Goal: Task Accomplishment & Management: Use online tool/utility

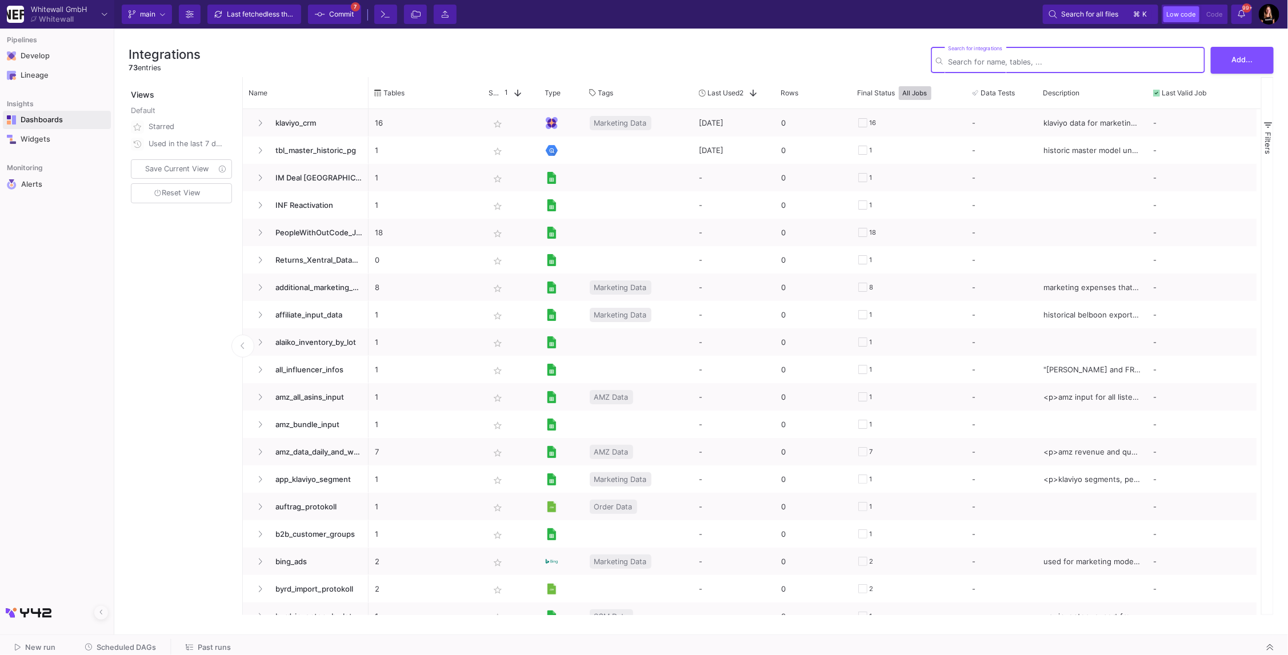
click at [43, 122] on div "Dashboards" at bounding box center [58, 119] width 74 height 9
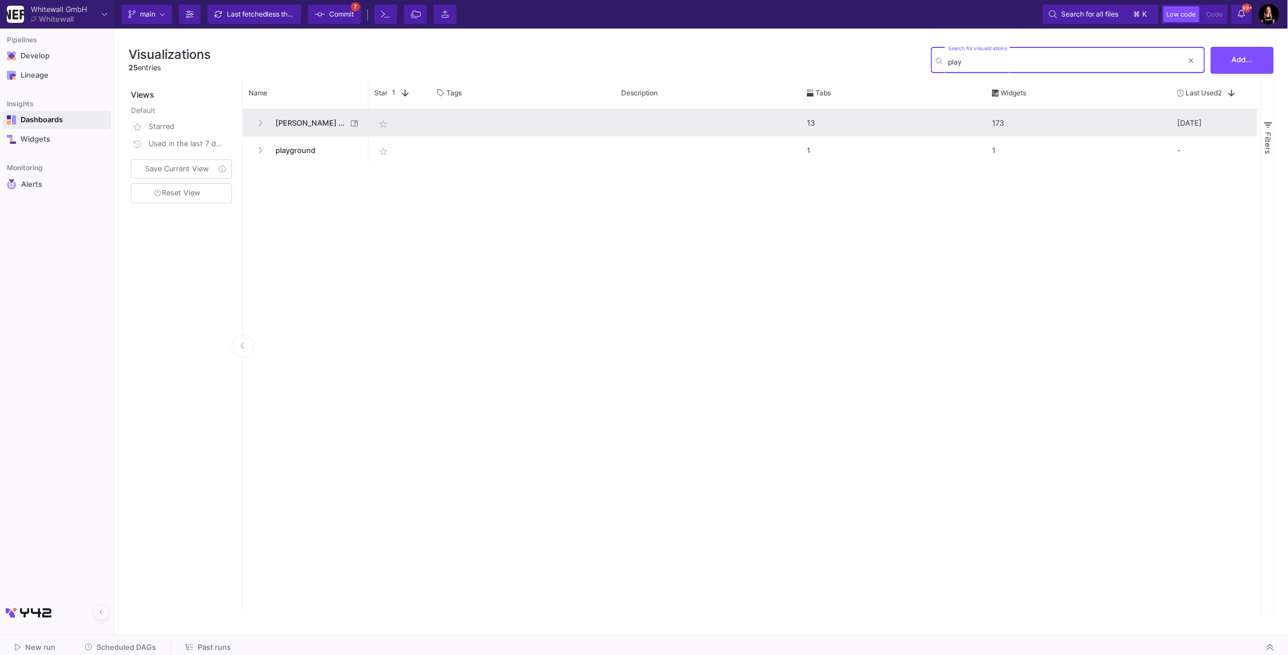
type input "play"
click at [302, 125] on span "[PERSON_NAME] Playground" at bounding box center [308, 123] width 78 height 27
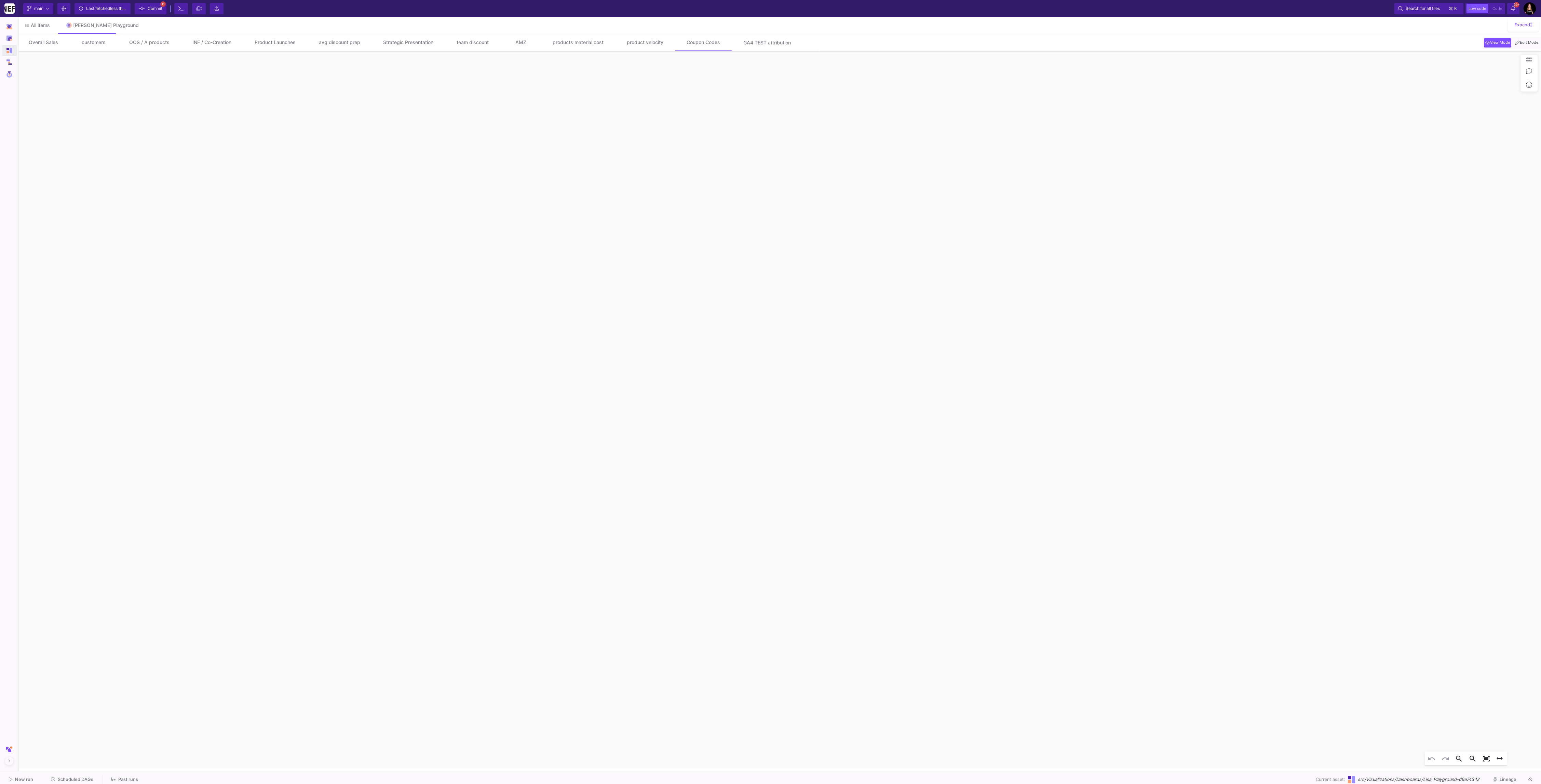
click icon "0 50k 100k 150k 200k 250k 2024-11 2024-12 2025-01 2025-02 2025-03 2025-04 2025-…"
click at [1530, 48] on mat-button-toggle "Edit Mode" at bounding box center [1527, 43] width 28 height 12
click at [1530, 47] on button "Edit Mode" at bounding box center [1527, 42] width 26 height 9
click div "date -9 - 0 coupon_code !empty shop_view starts with - BE_SHOP_FR Widget"
click at [449, 358] on mat-icon "edit" at bounding box center [449, 354] width 8 height 8
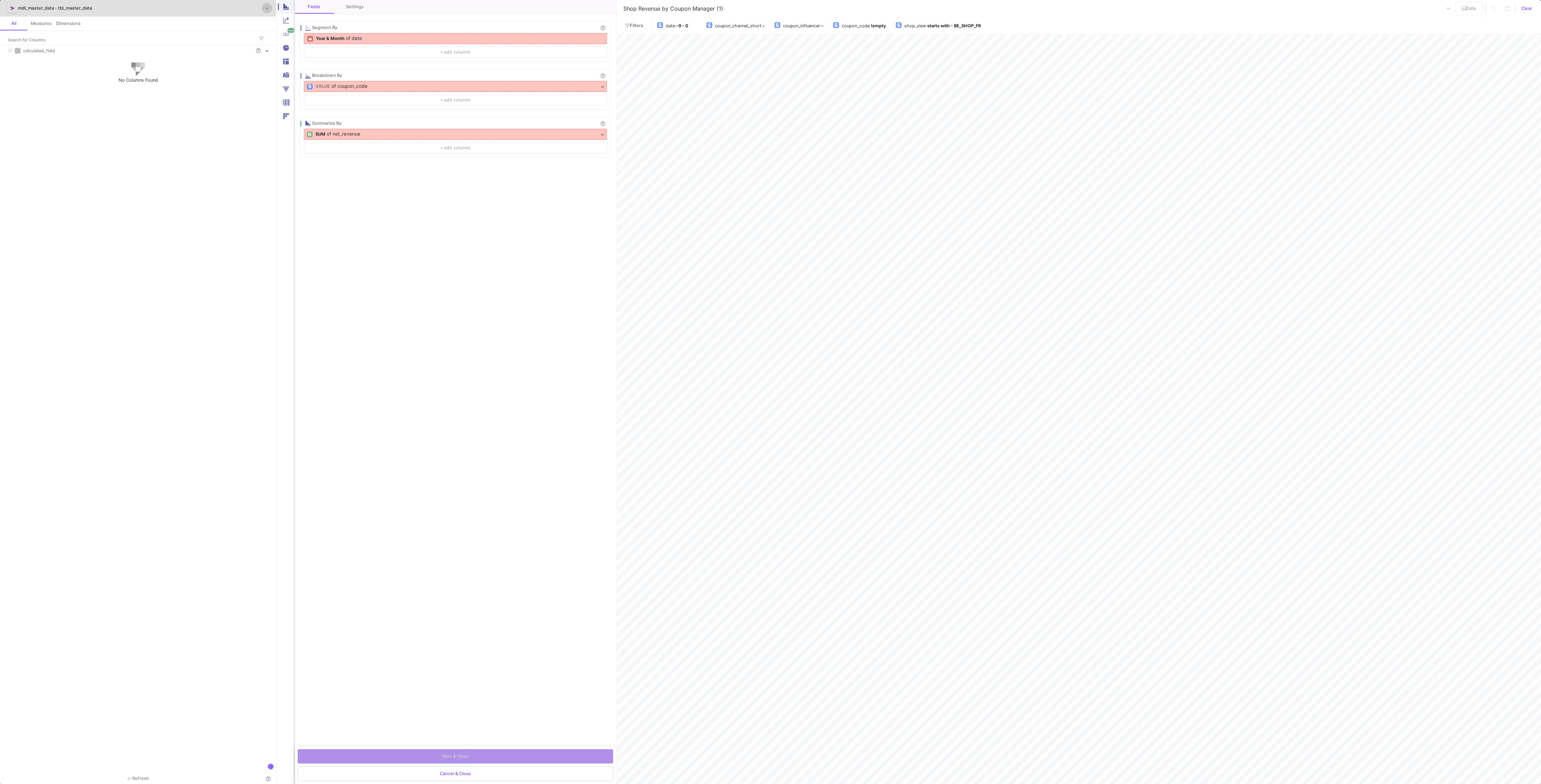
click at [285, 9] on div "new" at bounding box center [286, 392] width 17 height 784
click at [289, 103] on img at bounding box center [286, 102] width 9 height 9
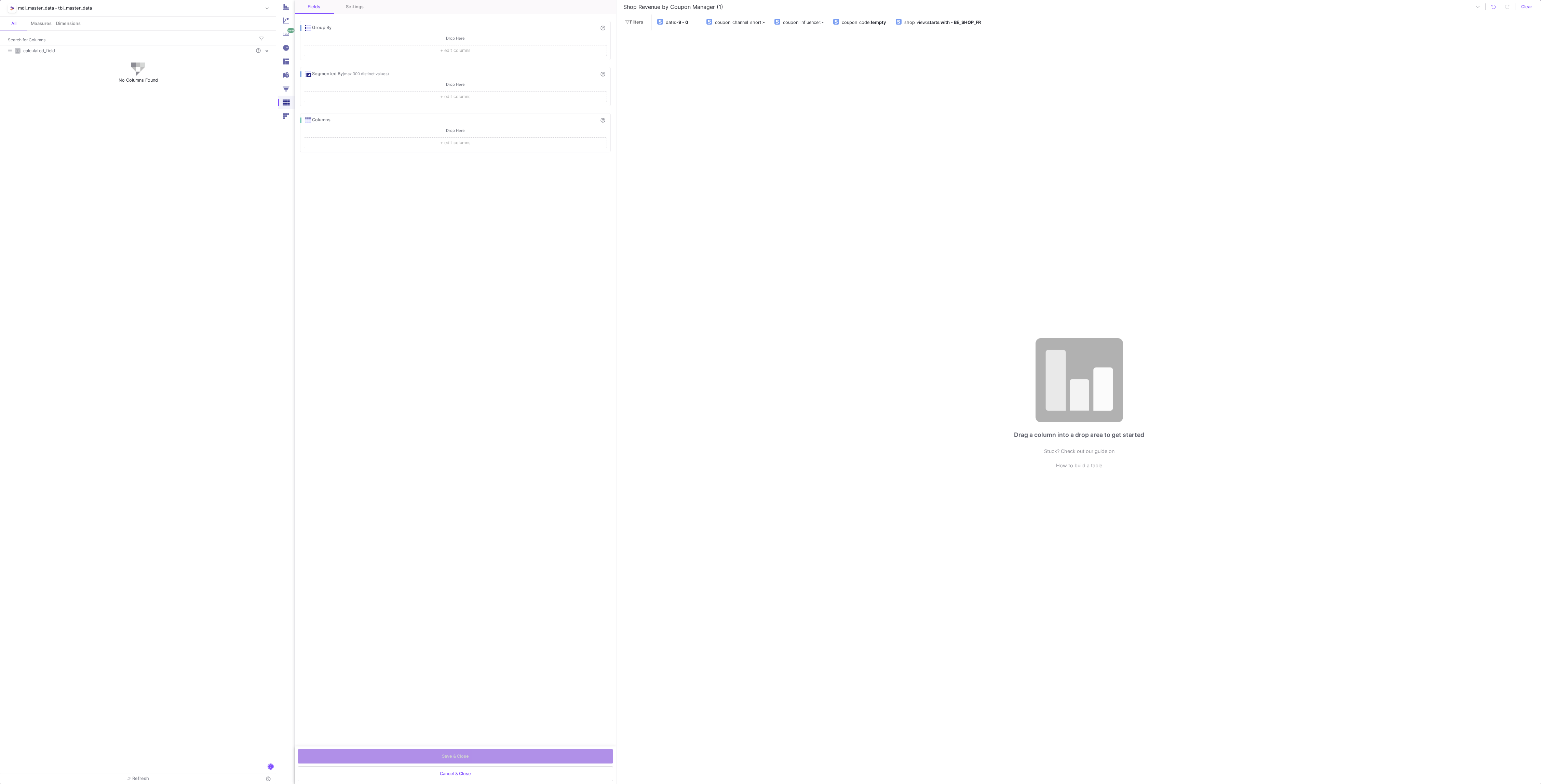
click at [409, 56] on button "+ edit columns" at bounding box center [455, 50] width 303 height 11
click at [242, 328] on div at bounding box center [770, 392] width 1541 height 784
click at [49, 5] on div "mdl_master_data - tbl_master_data" at bounding box center [139, 8] width 243 height 10
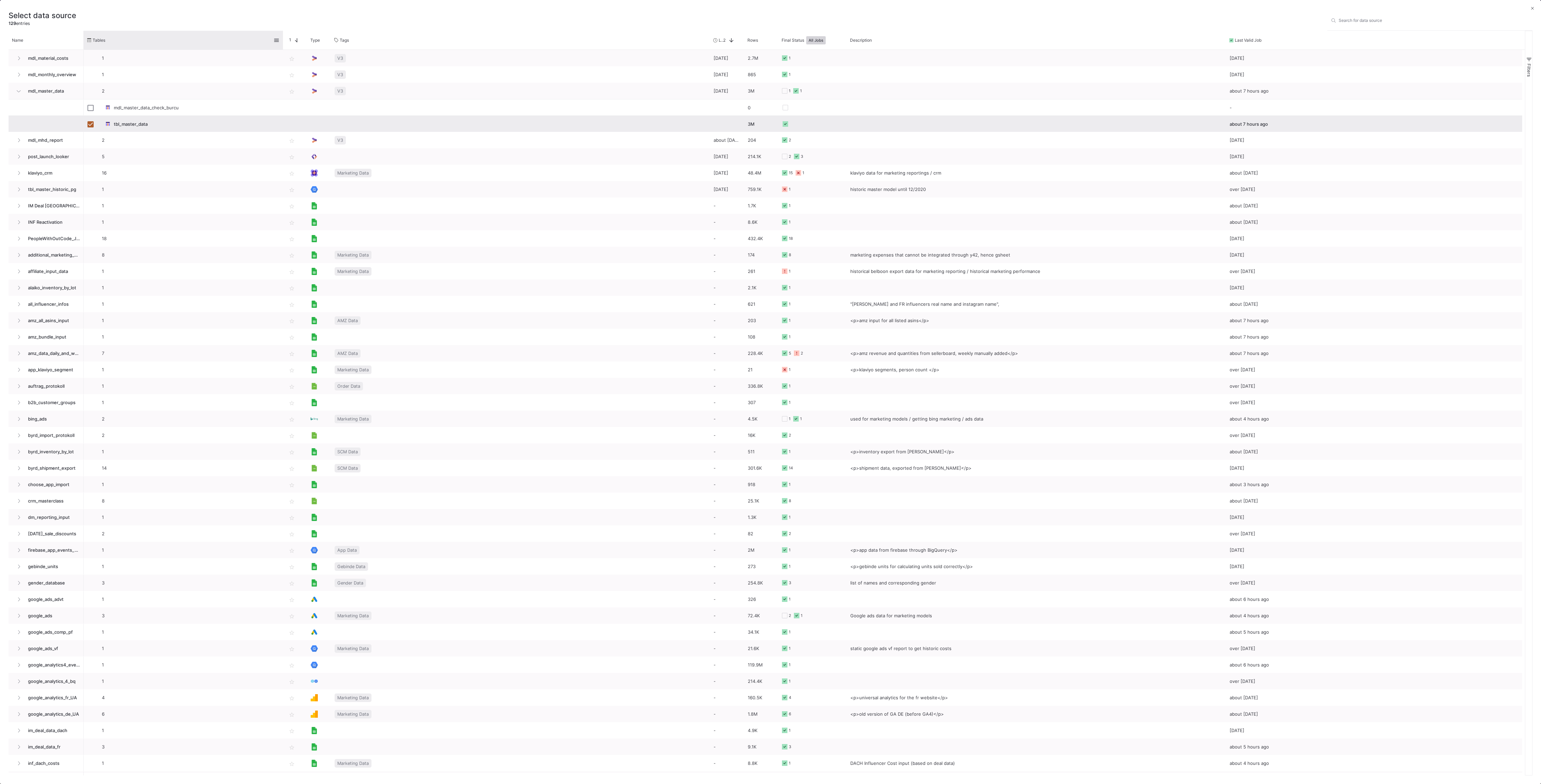
drag, startPoint x: 152, startPoint y: 32, endPoint x: 282, endPoint y: 34, distance: 130.0
click at [282, 34] on div at bounding box center [283, 39] width 3 height 19
click at [252, 11] on div "Select data source 129 entries Search for data source" at bounding box center [770, 19] width 1524 height 22
click at [1532, 6] on span at bounding box center [1532, 8] width 3 height 5
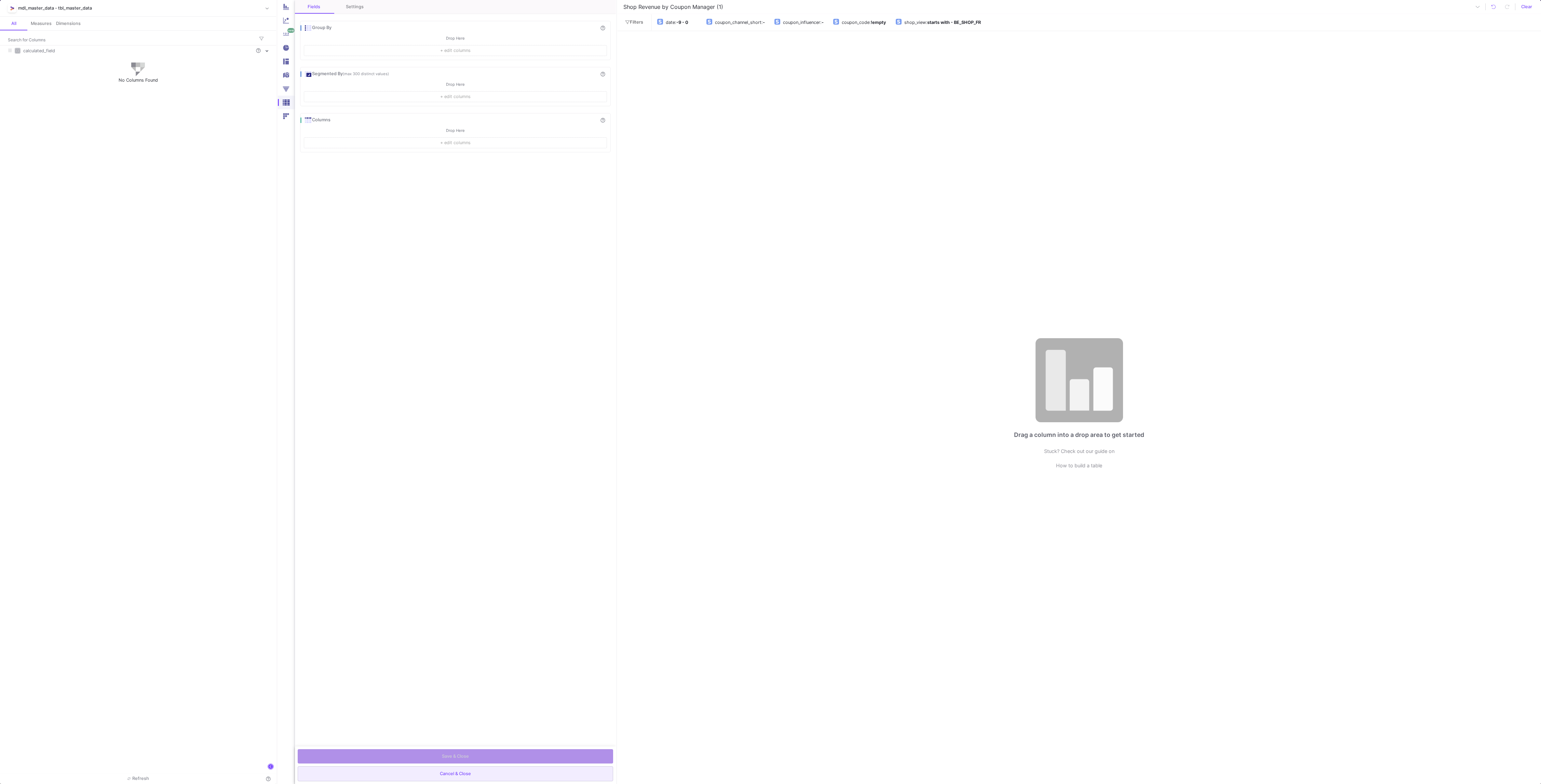
click at [459, 769] on button "Cancel & Close" at bounding box center [455, 773] width 315 height 15
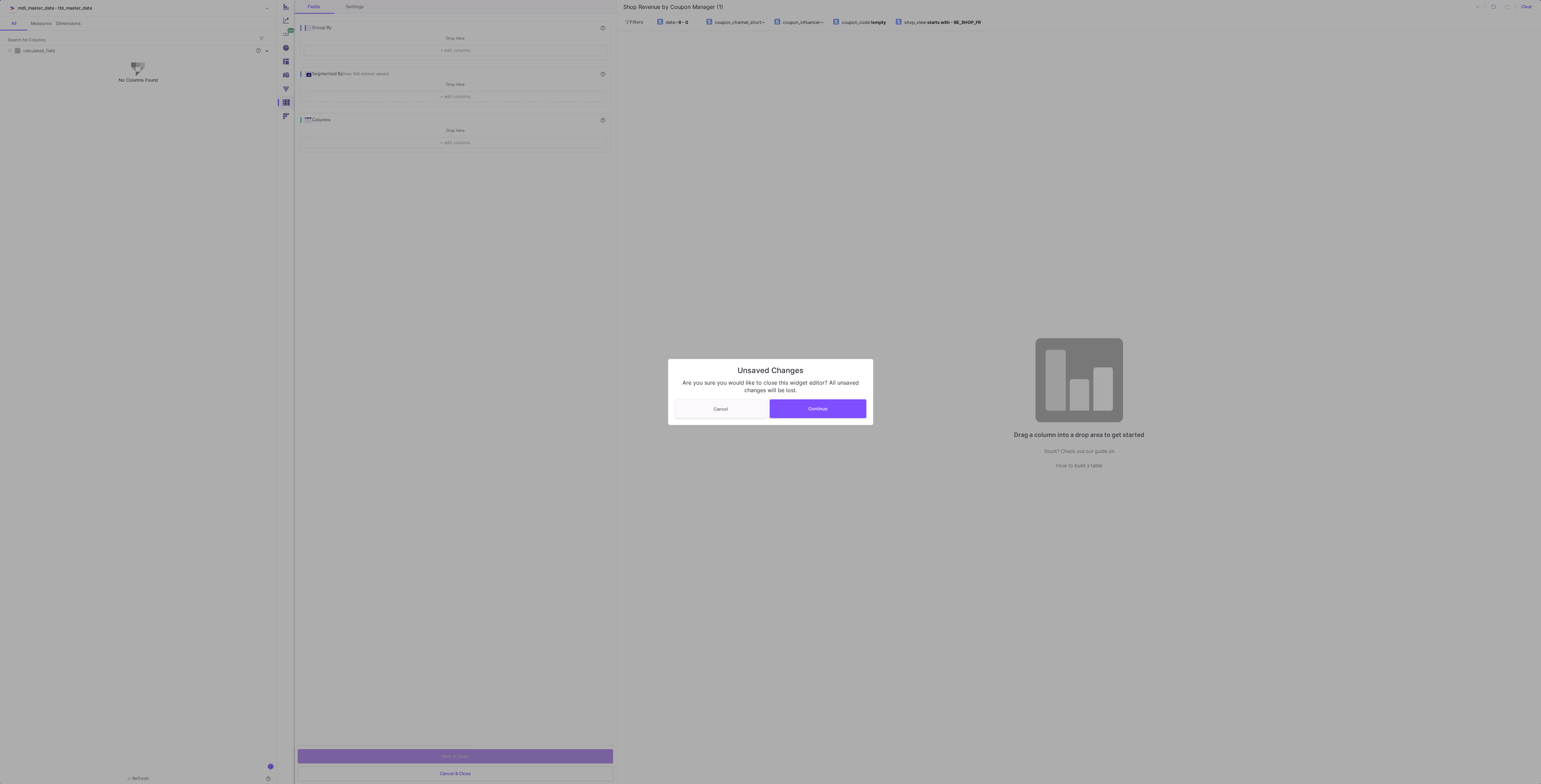
click at [585, 444] on div at bounding box center [770, 392] width 1541 height 784
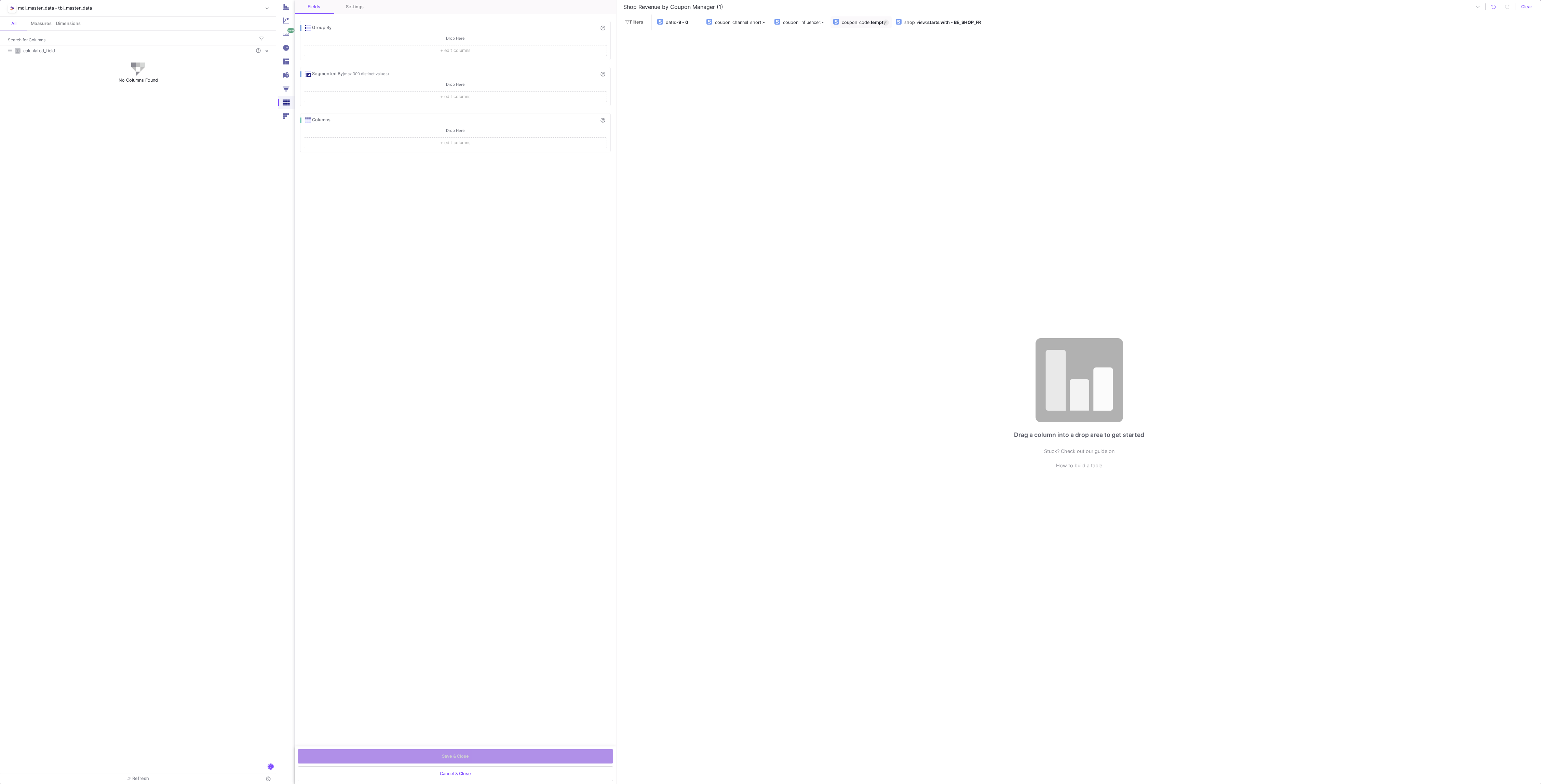
click at [862, 28] on button "coupon_code : !empty" at bounding box center [861, 22] width 61 height 12
click at [888, 90] on span "Reset" at bounding box center [885, 89] width 13 height 5
click at [673, 17] on div "date" at bounding box center [670, 22] width 9 height 10
click at [710, 101] on button "Reset" at bounding box center [706, 104] width 30 height 13
click at [928, 18] on div ": starts with - BE_SHOP_FR" at bounding box center [940, 22] width 55 height 10
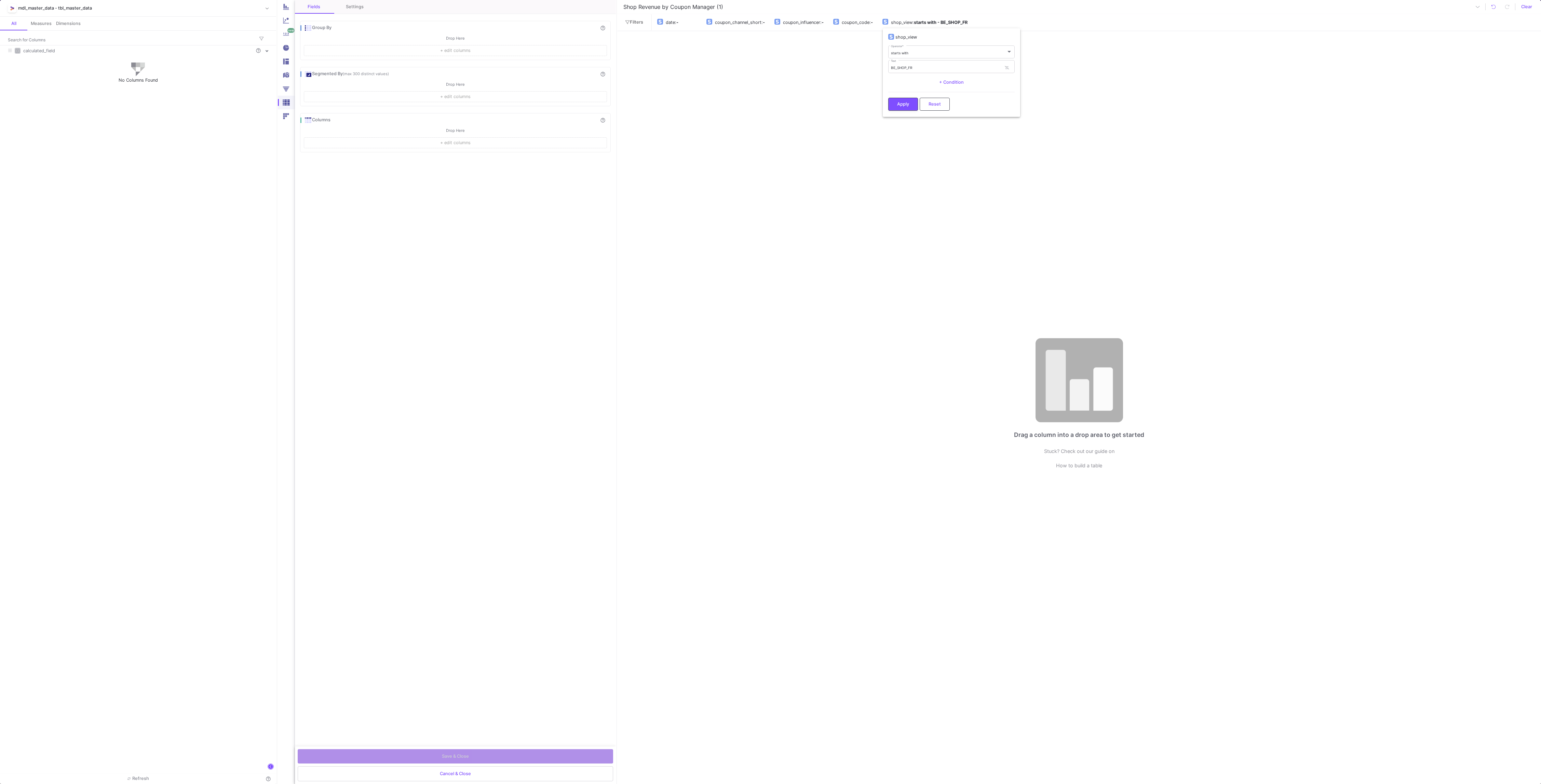
click at [940, 100] on button "Reset" at bounding box center [934, 104] width 30 height 13
click at [374, 399] on div "Fields Settings Group By help_outline Drop Here + edit columns Segmented By (ma…" at bounding box center [455, 373] width 321 height 746
click at [132, 182] on div "calculated_field help_outline No Columns Found" at bounding box center [138, 409] width 276 height 728
click at [320, 25] on div "Group By" at bounding box center [449, 28] width 291 height 8
click at [736, 8] on input "Shop Revenue by Coupon Manager (1)" at bounding box center [852, 7] width 462 height 9
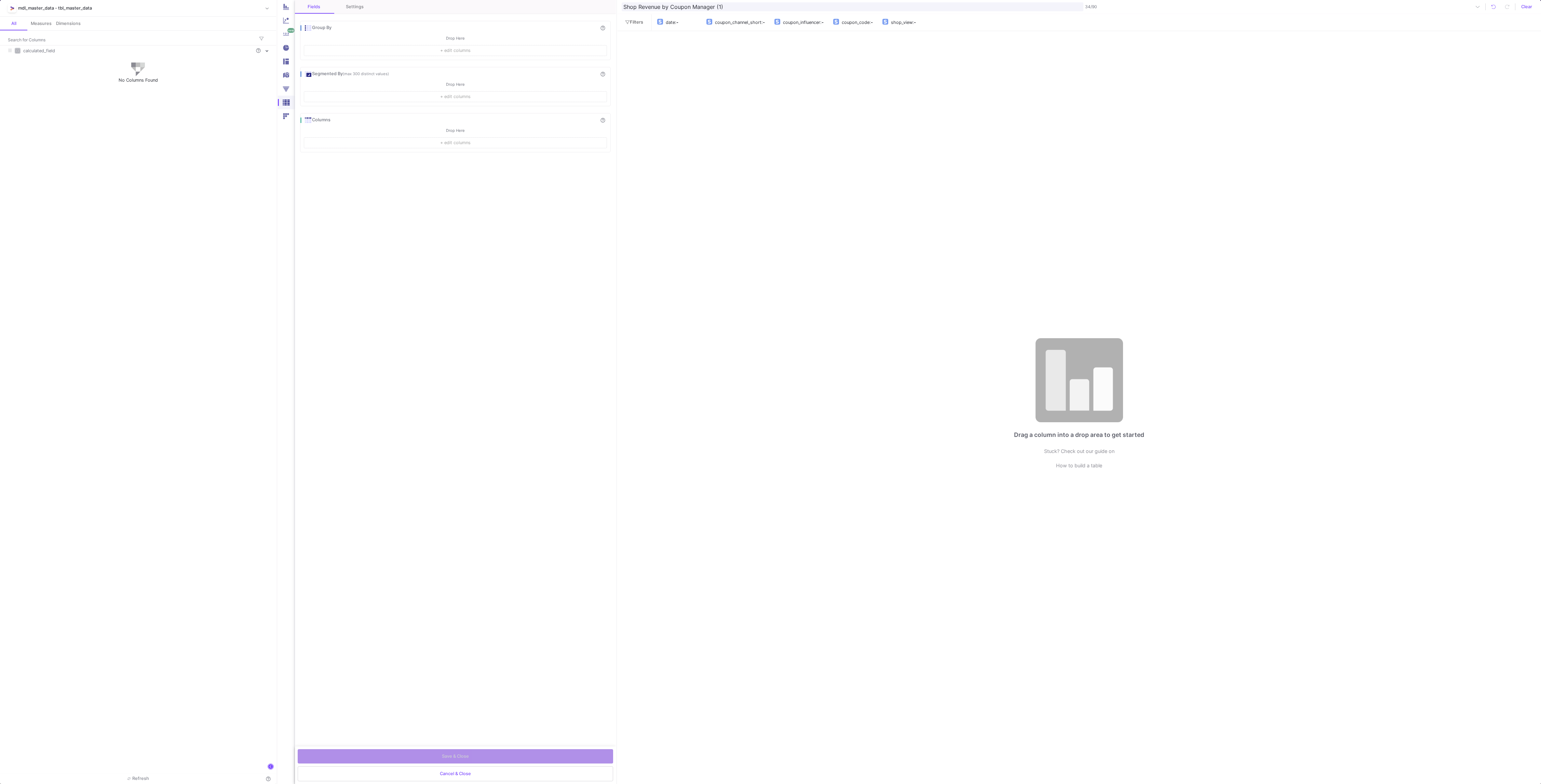
drag, startPoint x: 736, startPoint y: 8, endPoint x: 516, endPoint y: -2, distance: 220.2
click at [516, 0] on html "Whitewall GmbH Whitewall Current branch main Branch Options Last fetched less t…" at bounding box center [770, 392] width 1541 height 784
type input "b2b self order"
click at [428, 244] on div "Fields Settings Group By help_outline Drop Here + edit columns Segmented By (ma…" at bounding box center [455, 373] width 321 height 746
click at [358, 51] on button "+ edit columns" at bounding box center [455, 50] width 303 height 11
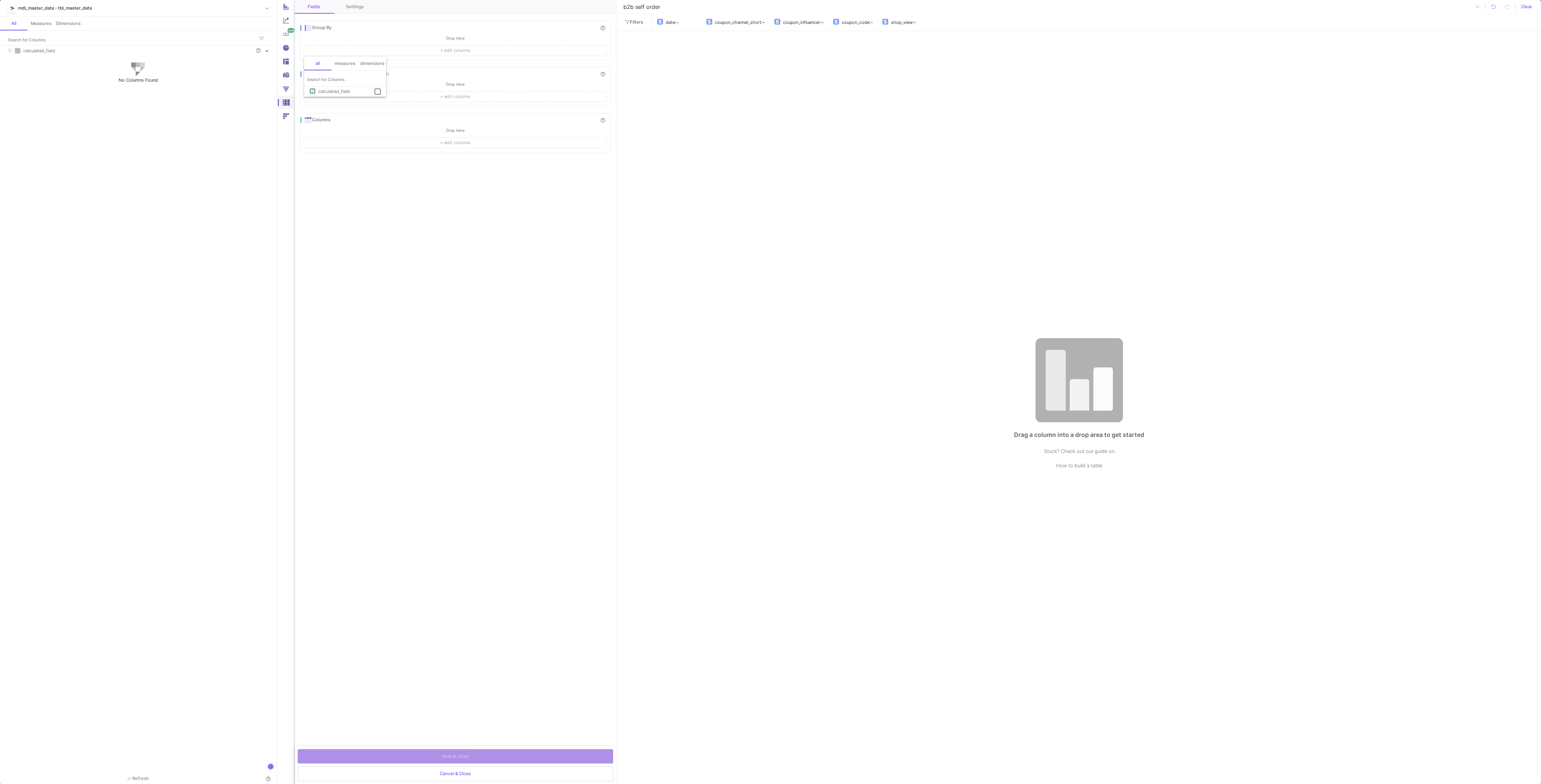
click at [398, 368] on div at bounding box center [770, 392] width 1541 height 784
click at [1530, 8] on span "Clear" at bounding box center [1527, 7] width 11 height 10
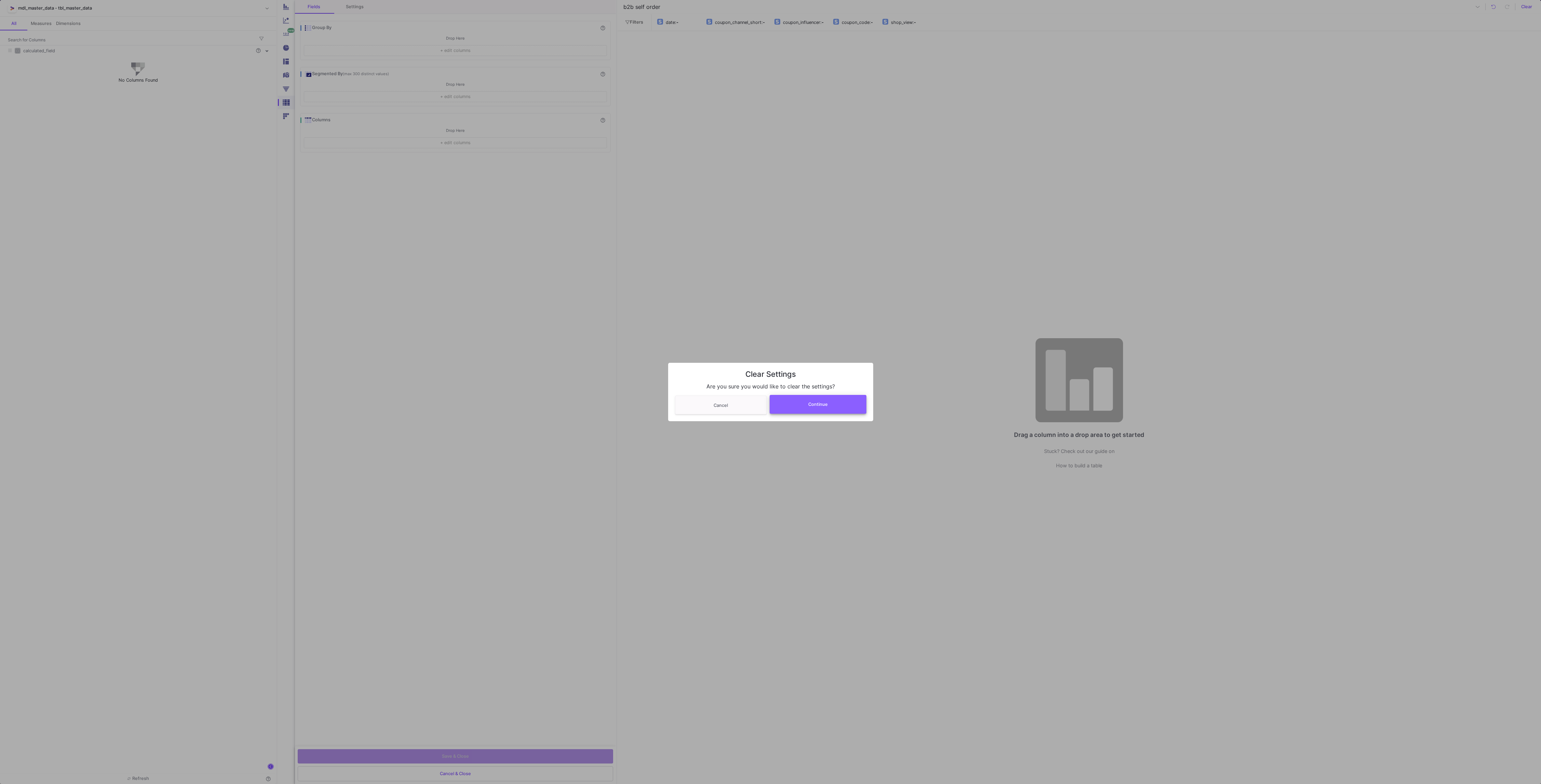
click at [803, 410] on button "Continue" at bounding box center [818, 404] width 97 height 19
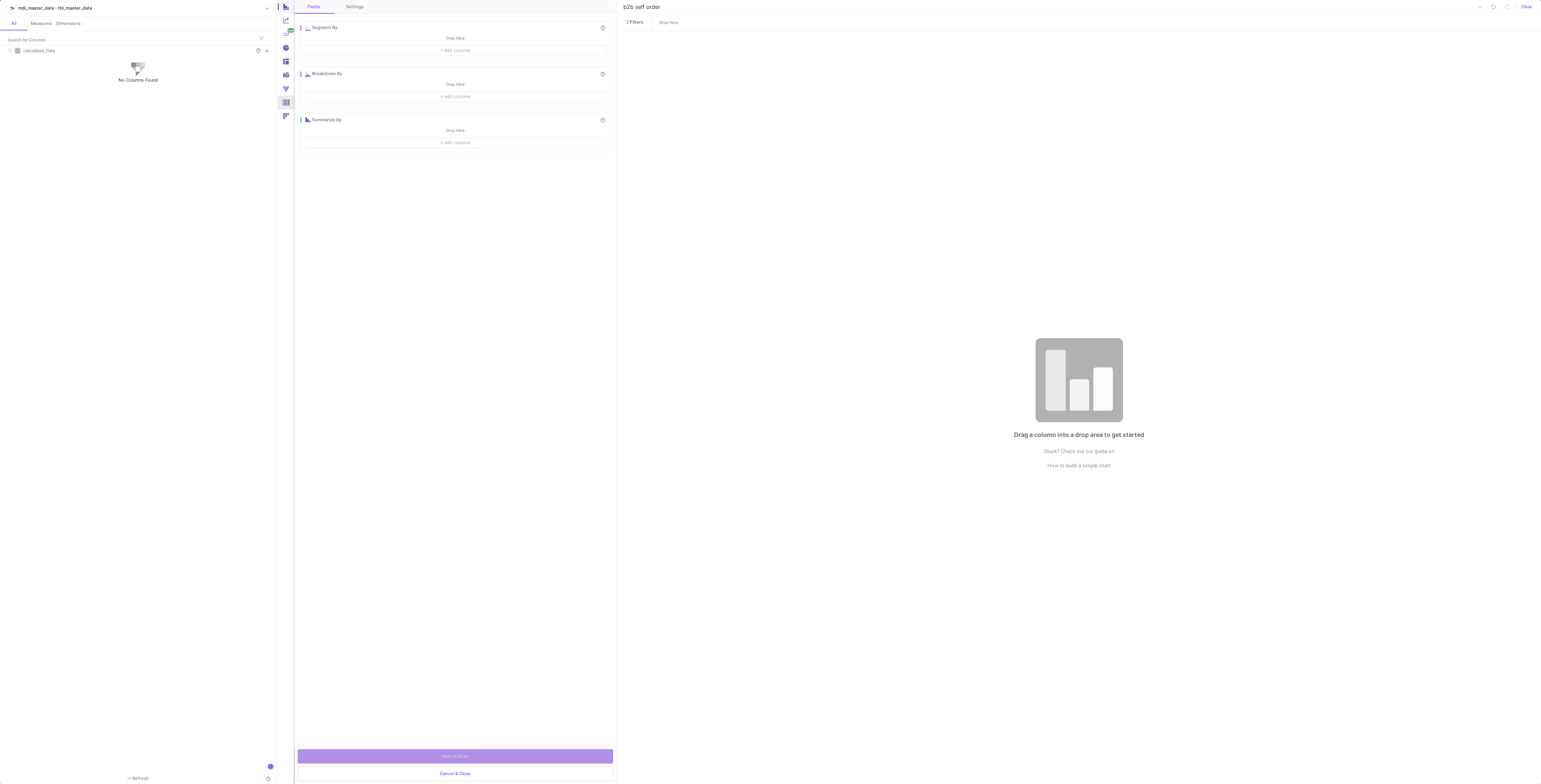
click at [286, 102] on img at bounding box center [286, 102] width 9 height 9
click at [219, 7] on div "mdl_master_data - tbl_master_data" at bounding box center [139, 8] width 243 height 10
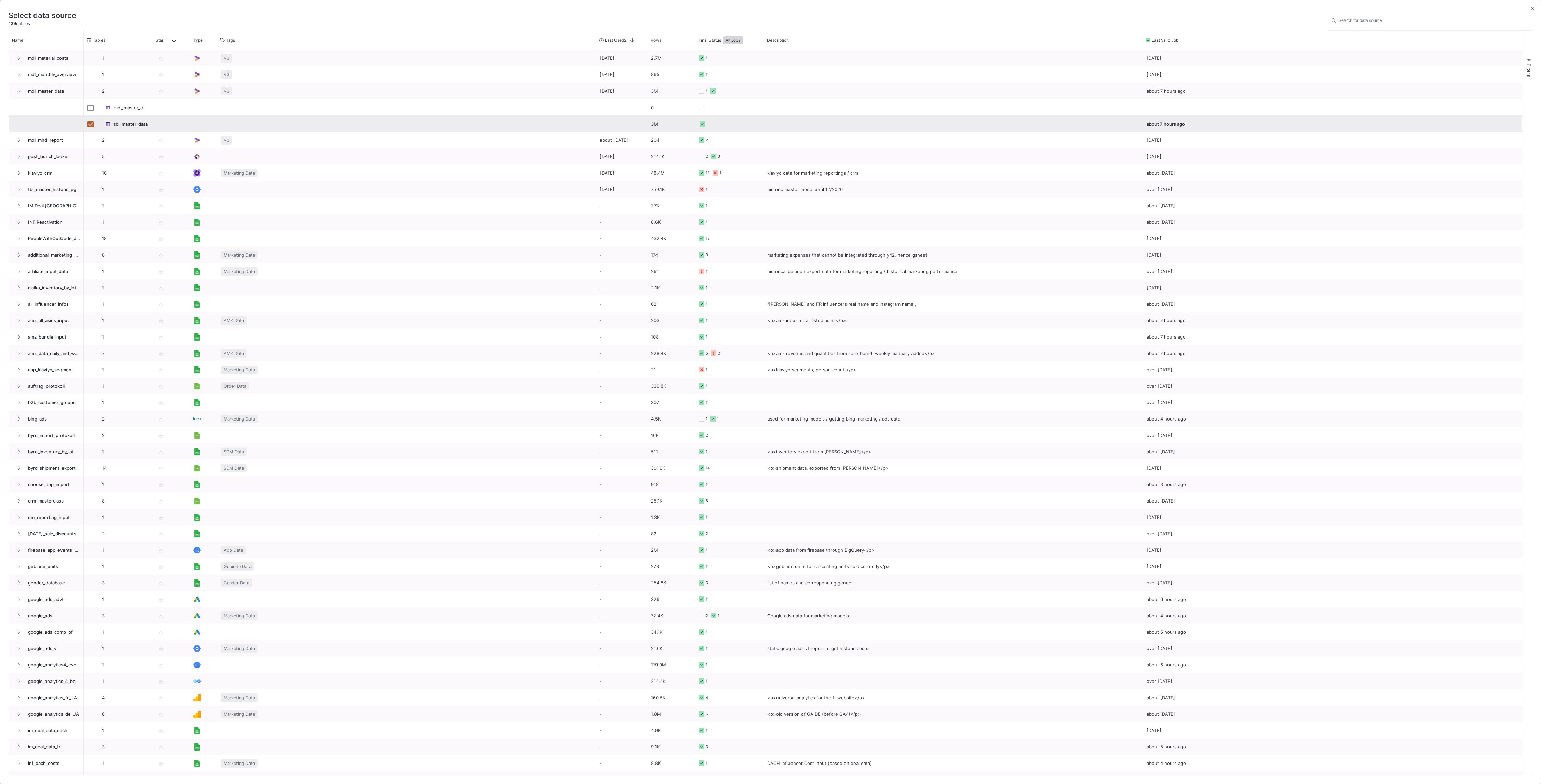
click at [693, 126] on div "3M" at bounding box center [671, 124] width 48 height 16
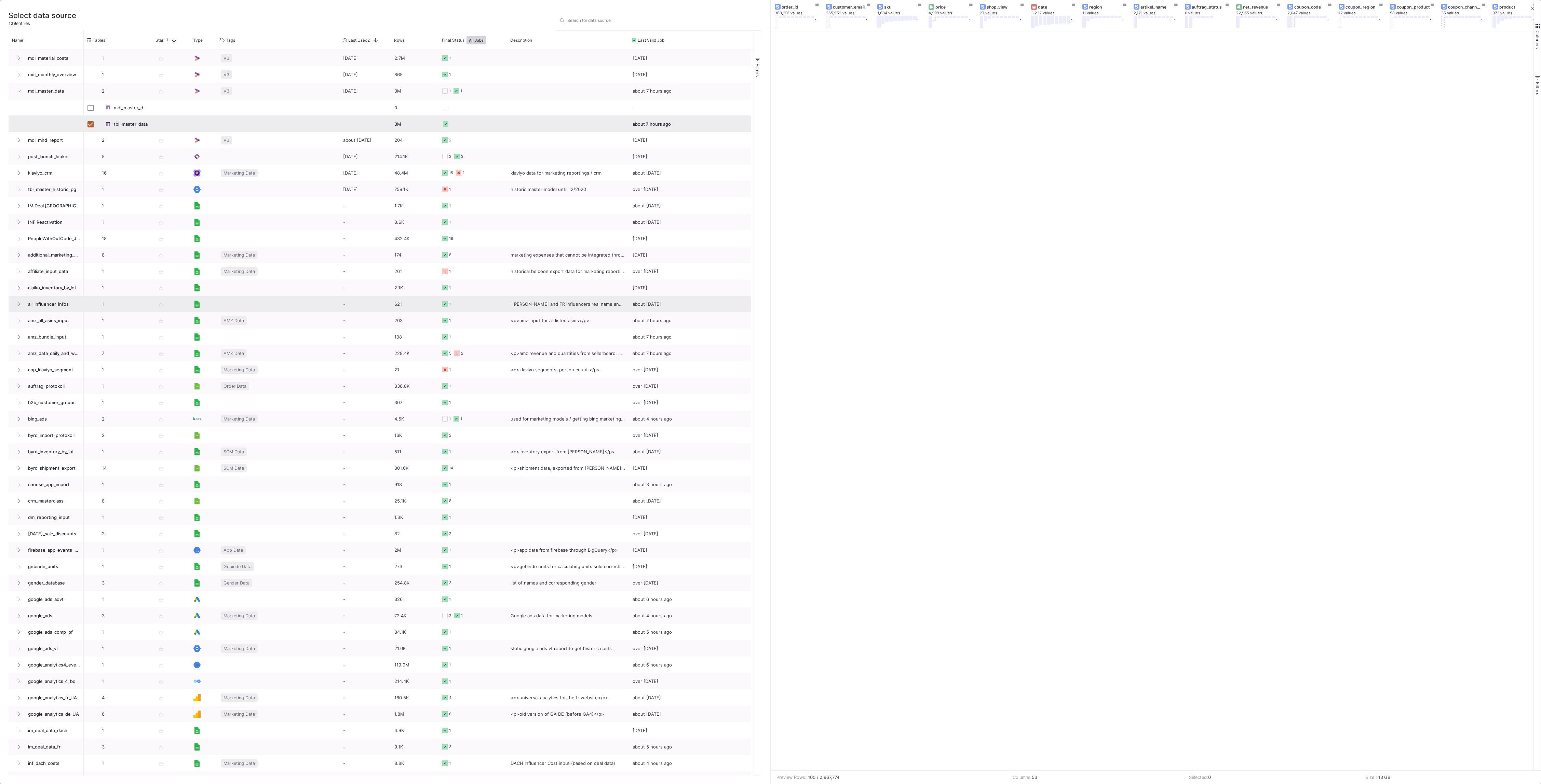
scroll to position [920, 0]
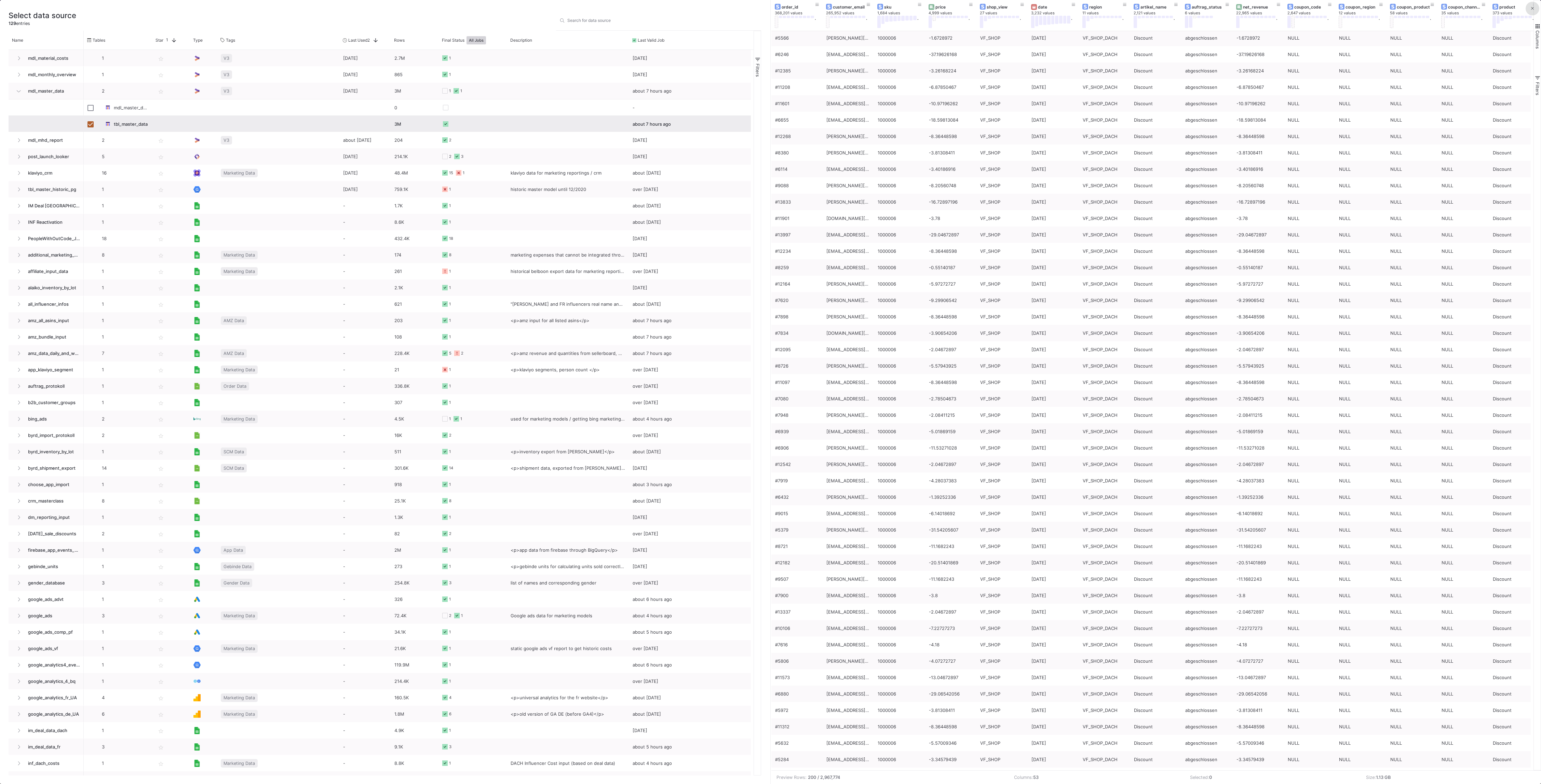
click at [1533, 6] on icon at bounding box center [1532, 8] width 3 height 4
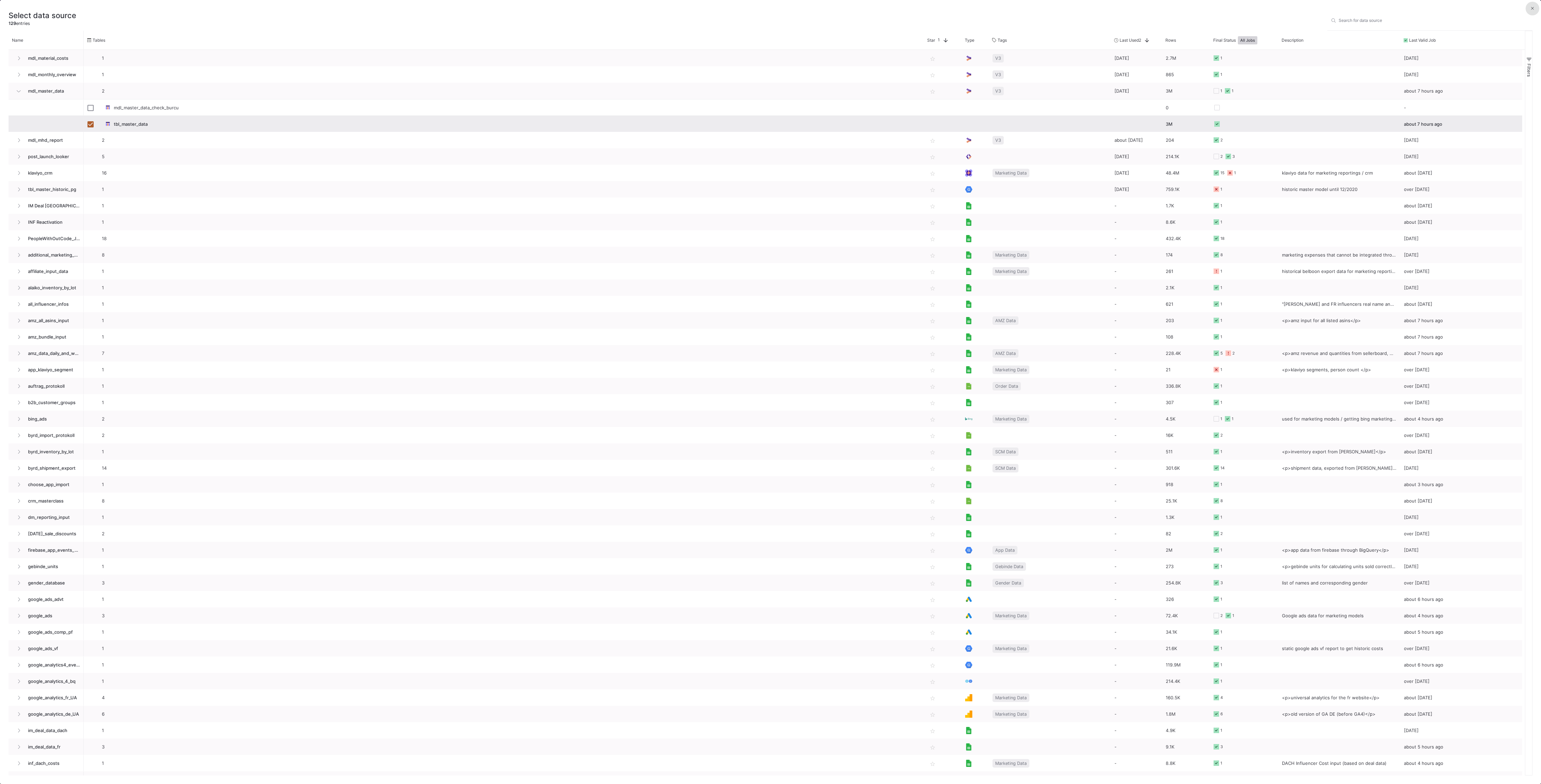
click at [1535, 8] on button at bounding box center [1532, 8] width 14 height 14
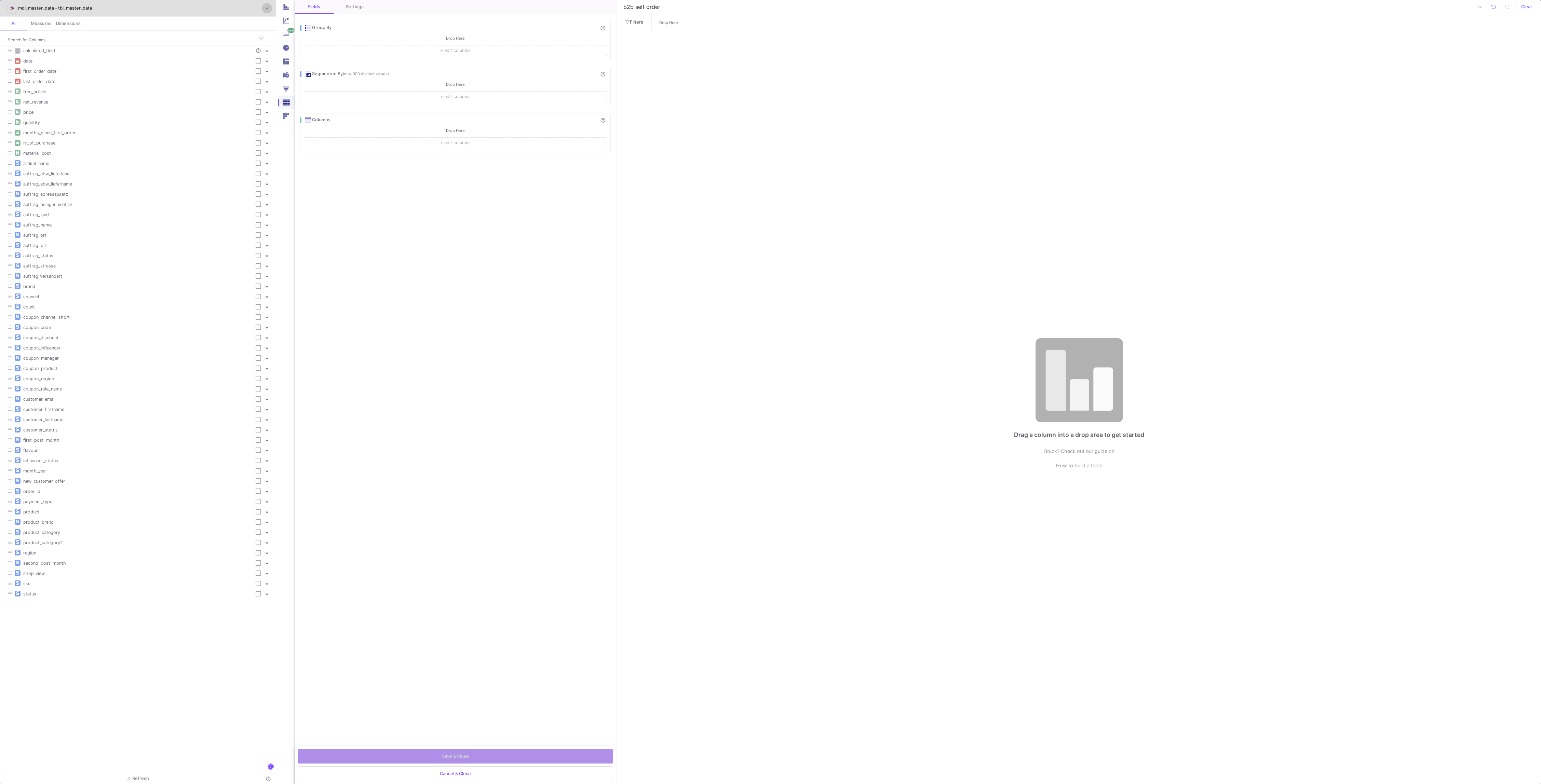
click at [432, 48] on button "+ edit columns" at bounding box center [455, 50] width 303 height 11
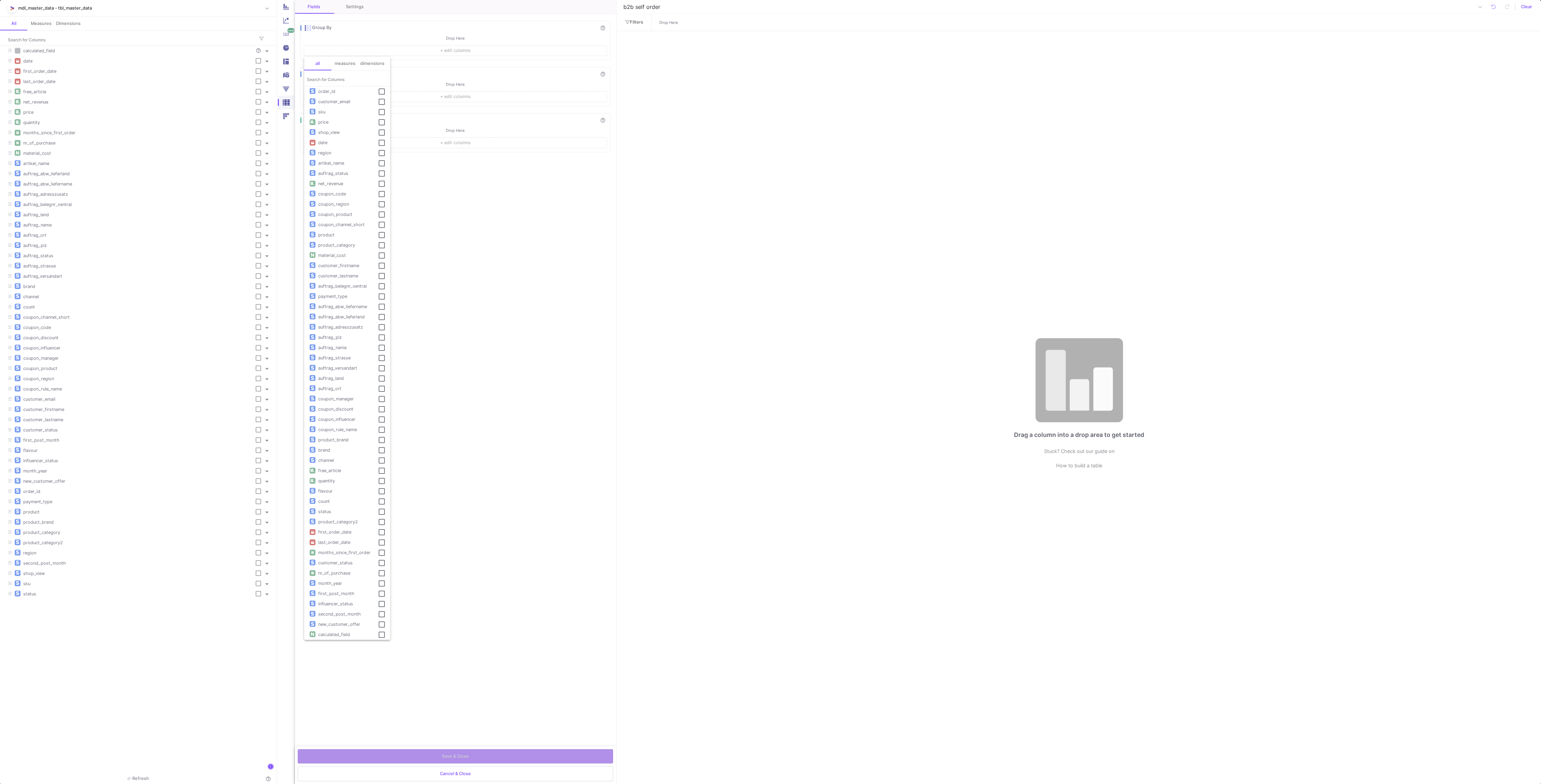
click at [329, 90] on span "order_id" at bounding box center [327, 91] width 23 height 5
click at [374, 648] on span "Select" at bounding box center [373, 648] width 13 height 5
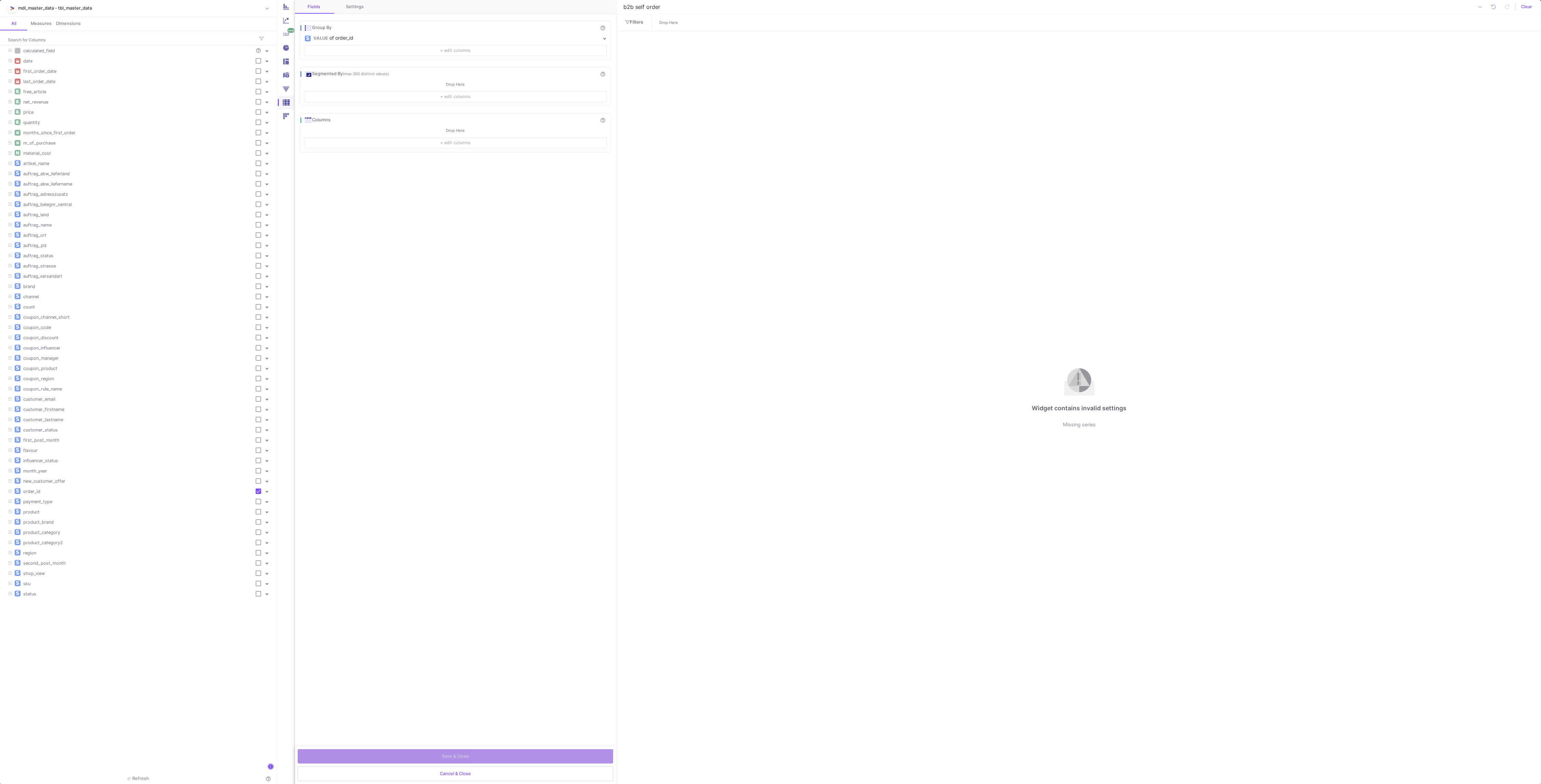
click at [394, 94] on button "+ edit columns" at bounding box center [455, 97] width 303 height 11
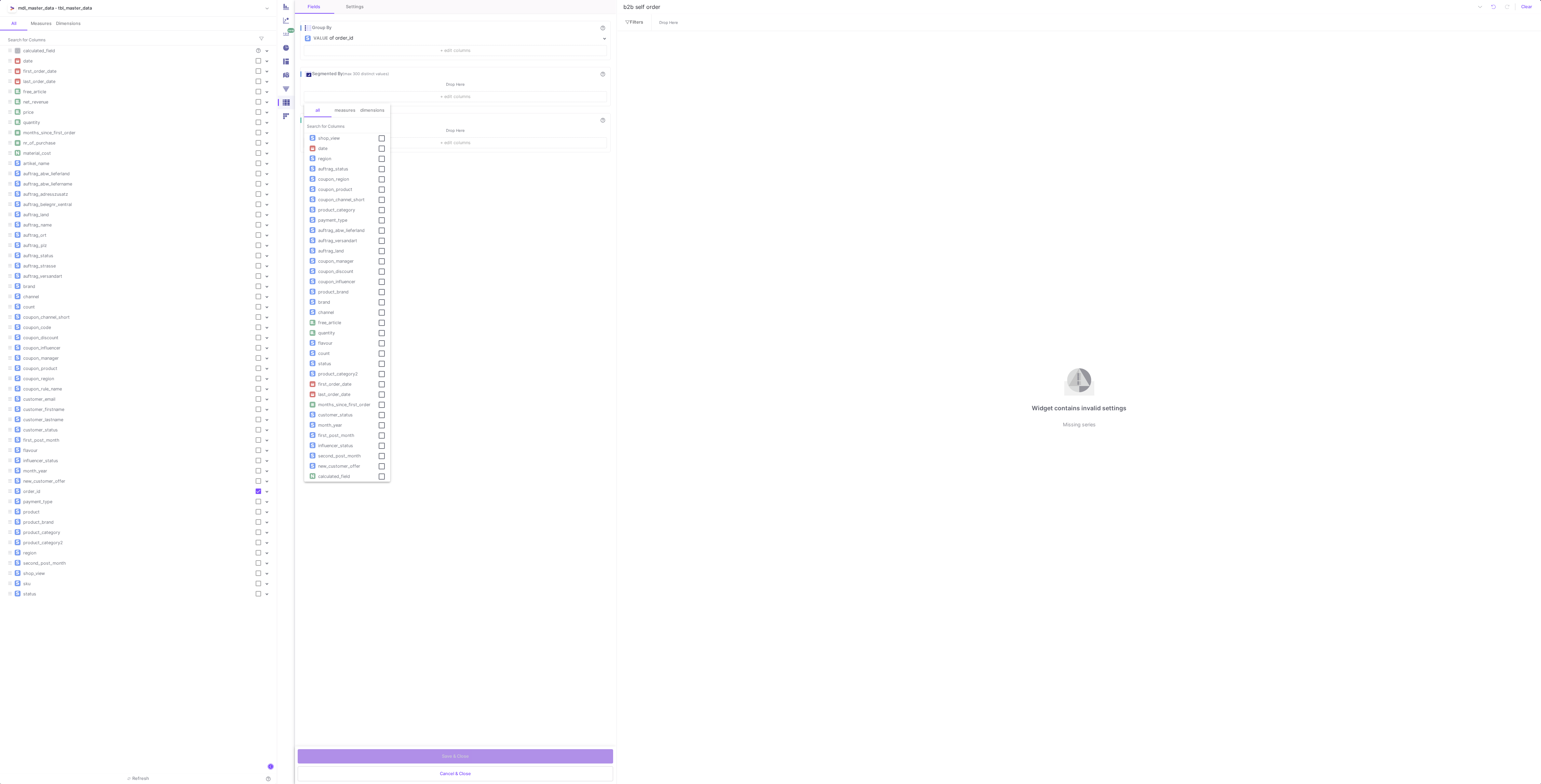
click at [493, 300] on div at bounding box center [770, 392] width 1541 height 784
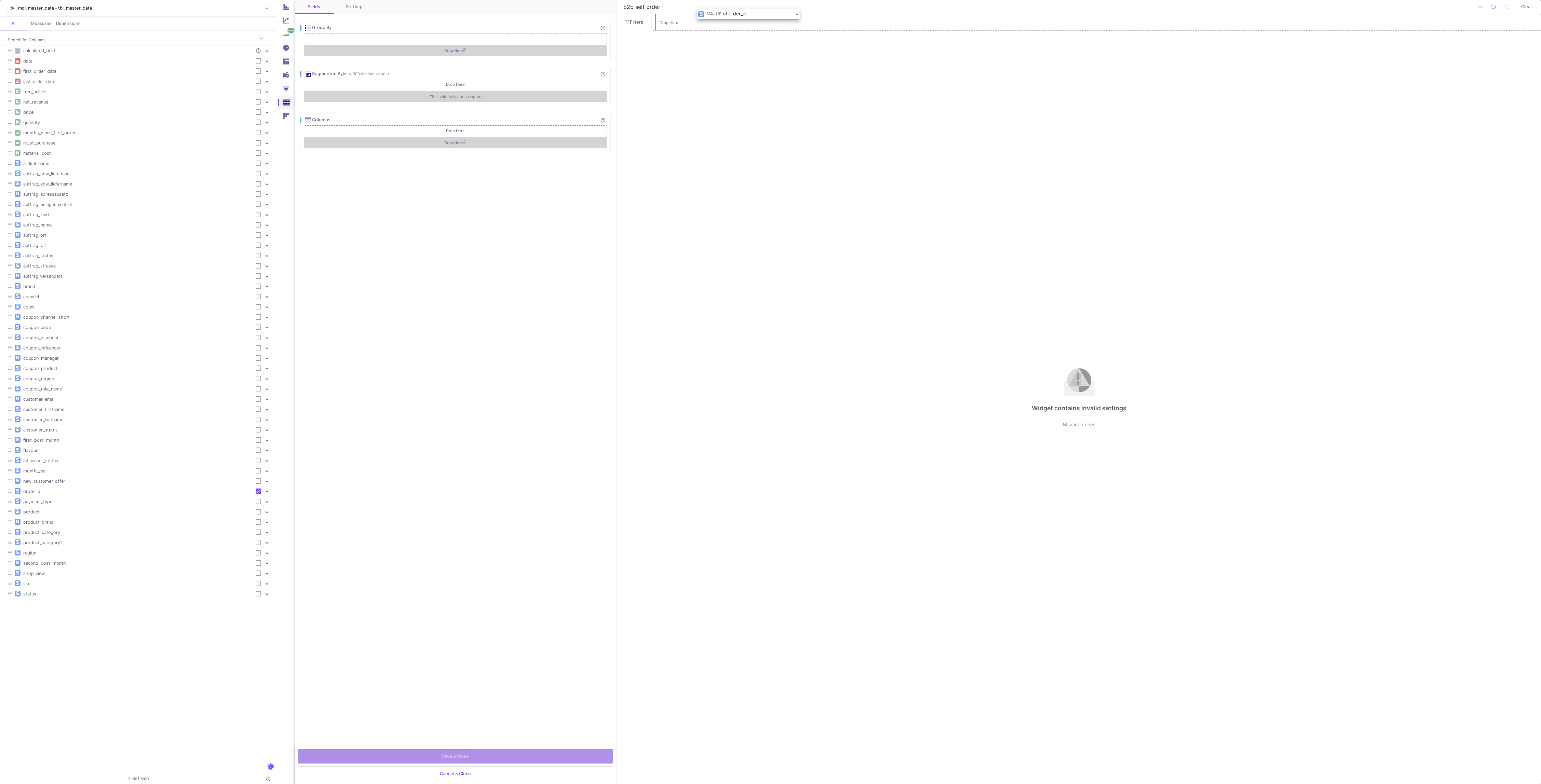
drag, startPoint x: 373, startPoint y: 37, endPoint x: 765, endPoint y: 17, distance: 392.5
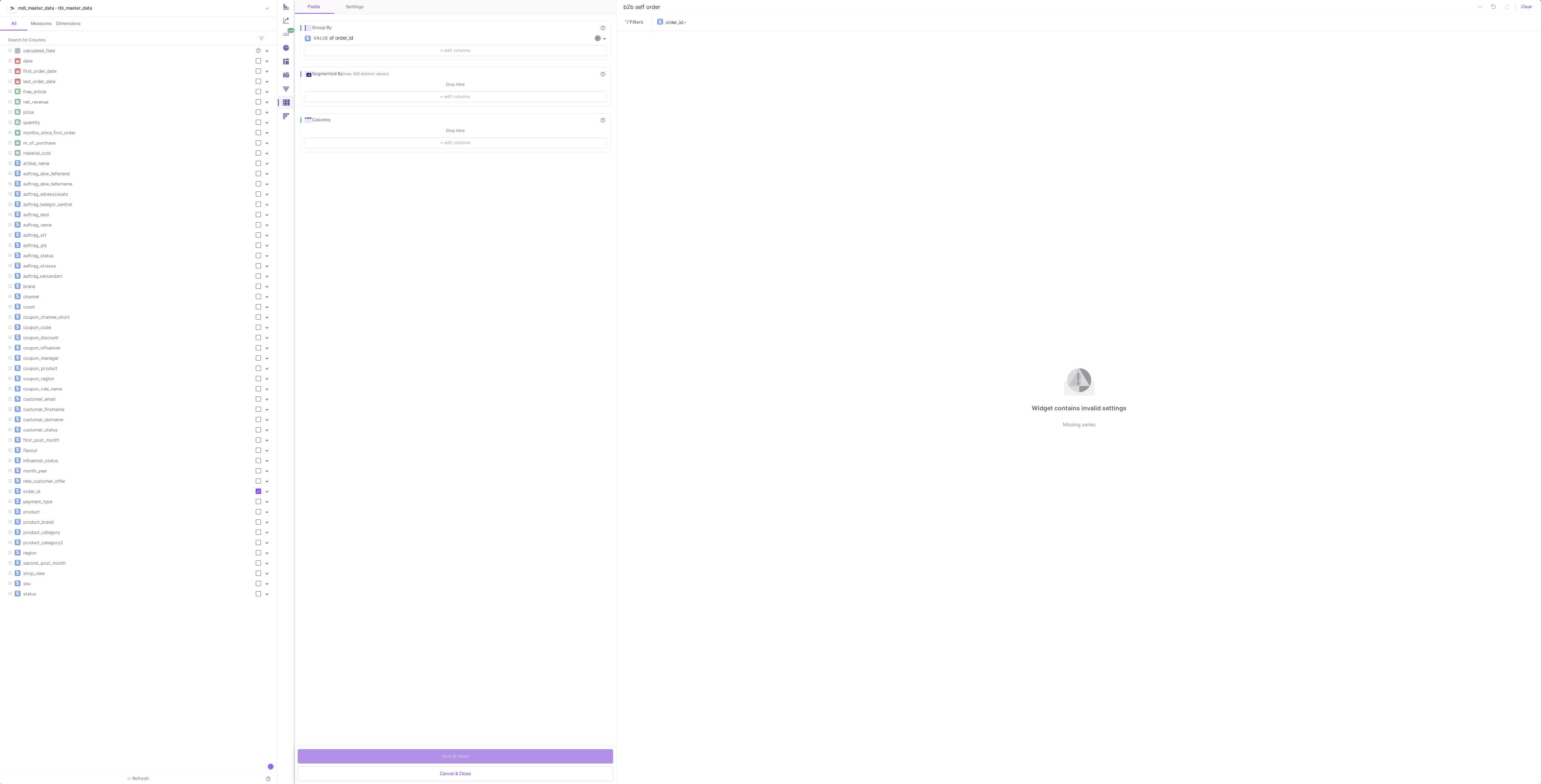
click at [600, 39] on button at bounding box center [598, 38] width 6 height 6
checkbox input "false"
click at [675, 26] on div "order_id" at bounding box center [674, 22] width 17 height 10
click at [707, 48] on div "is equal Operator *" at bounding box center [723, 51] width 121 height 14
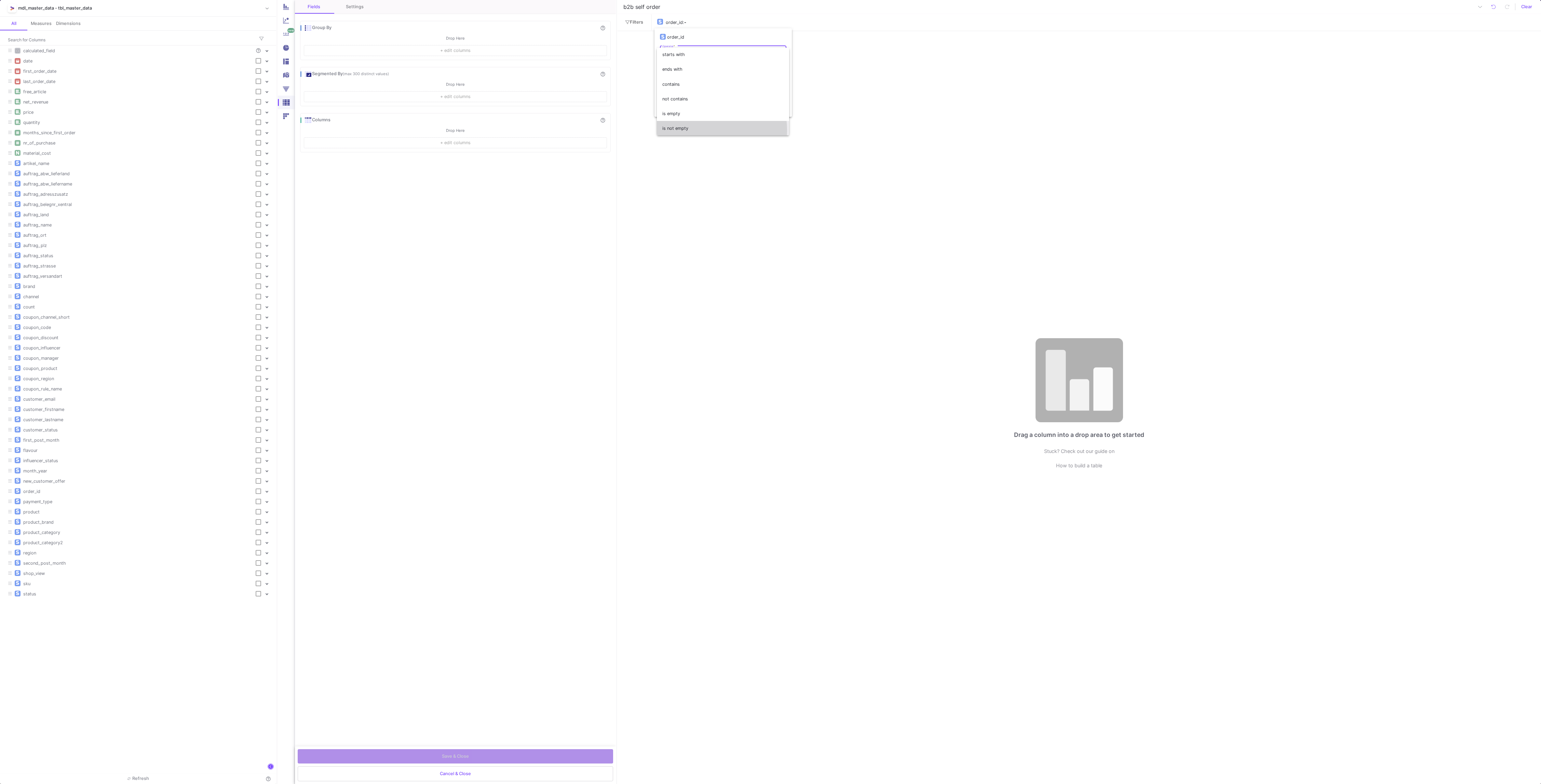
click at [695, 130] on span "is not empty" at bounding box center [723, 128] width 121 height 15
click at [673, 93] on button "Apply" at bounding box center [675, 89] width 30 height 13
click at [636, 20] on span "Filters" at bounding box center [634, 22] width 18 height 5
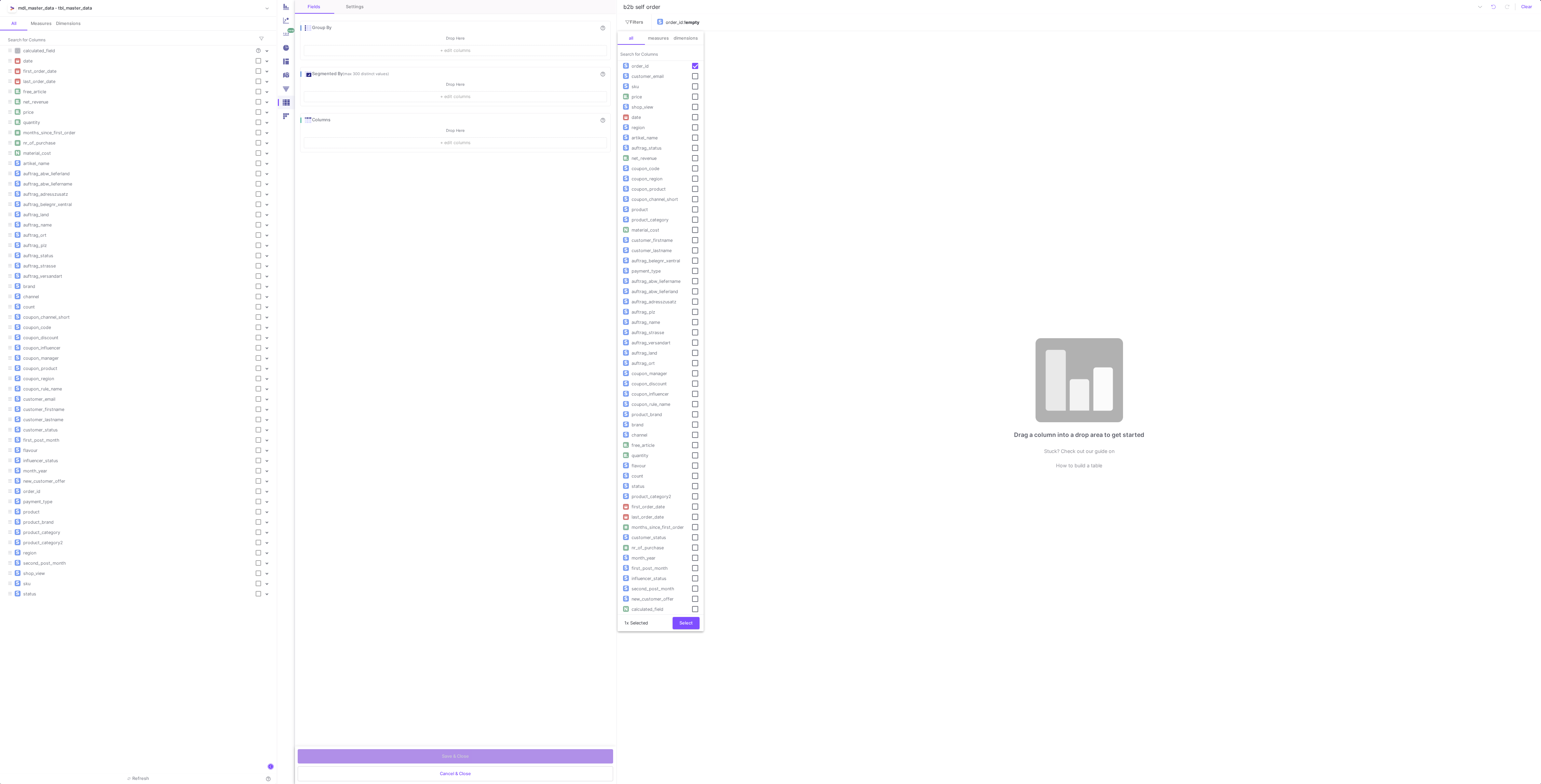
click at [643, 47] on div "Search for Columns" at bounding box center [660, 52] width 81 height 13
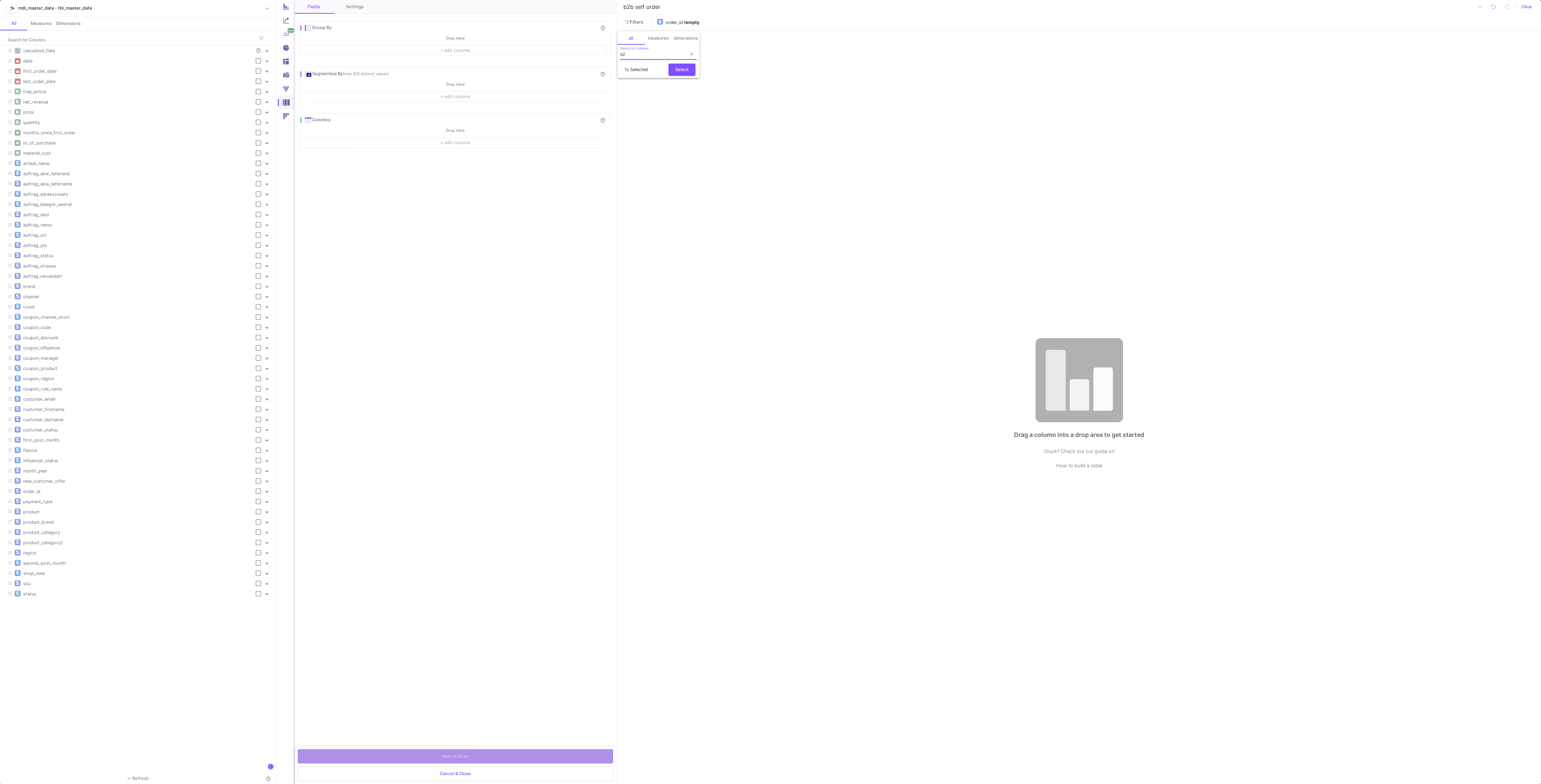
type input "b"
type input "sh"
click at [658, 69] on div "shop_view" at bounding box center [656, 66] width 54 height 7
click at [677, 91] on span "Select" at bounding box center [682, 89] width 13 height 5
click at [731, 22] on div "shop_view" at bounding box center [729, 22] width 22 height 10
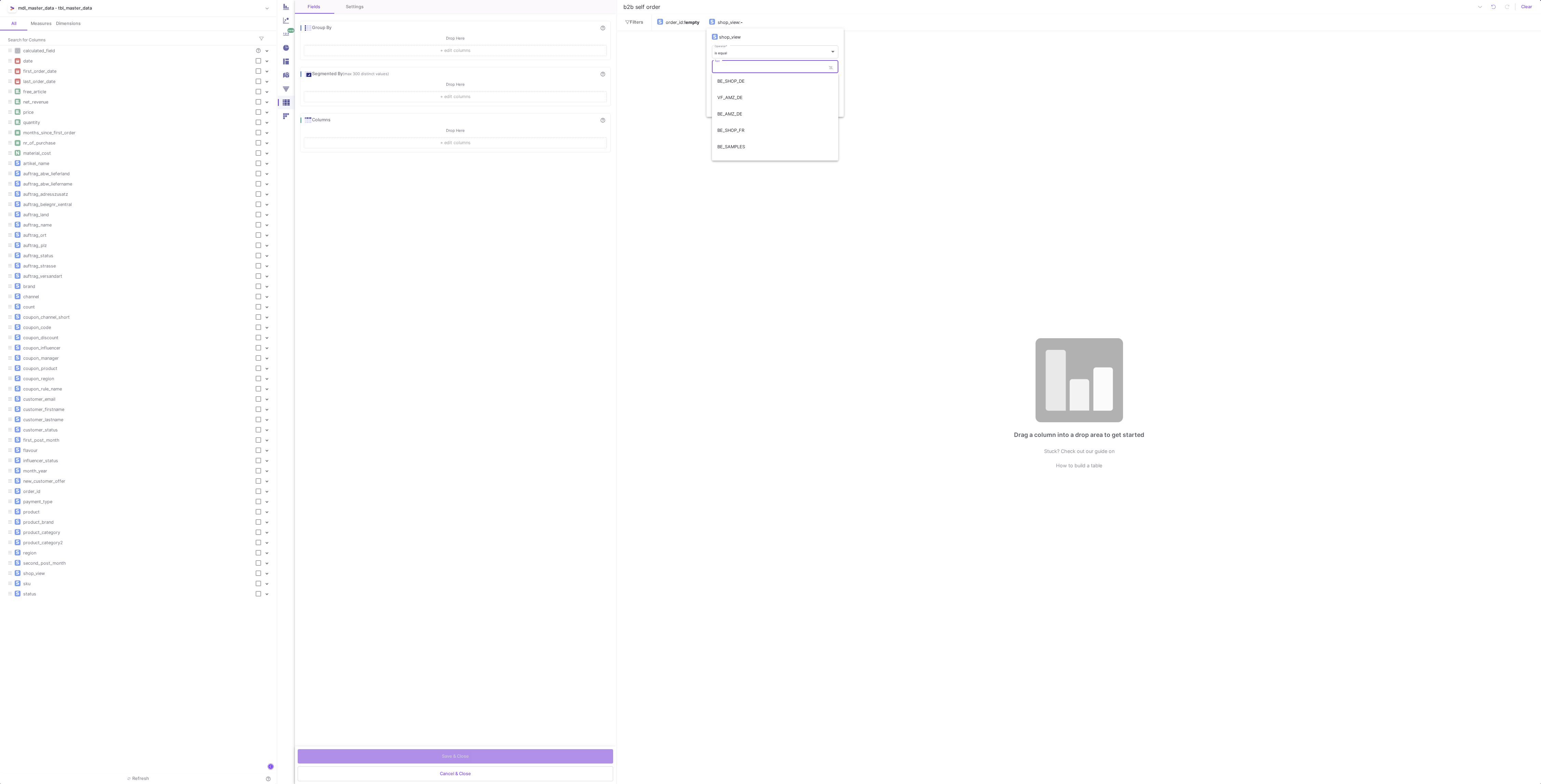
click at [760, 66] on input "Text" at bounding box center [770, 68] width 111 height 4
click at [757, 150] on span "BE_B2B" at bounding box center [775, 147] width 115 height 16
type input "BE_B2B"
click at [732, 109] on button "Apply" at bounding box center [727, 103] width 30 height 13
click at [376, 47] on button "+ edit columns" at bounding box center [455, 50] width 303 height 11
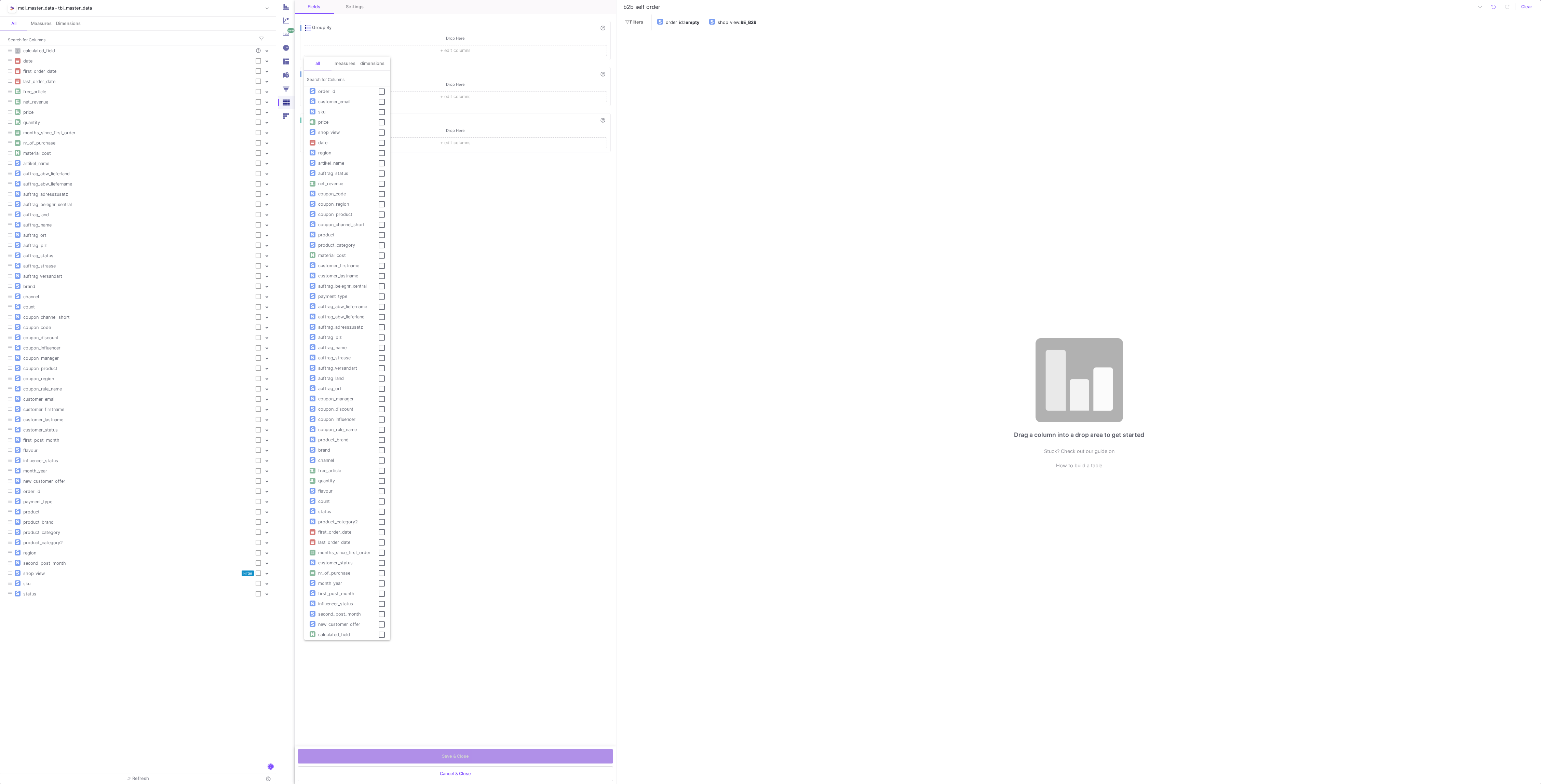
click at [337, 75] on div "Search for Columns" at bounding box center [347, 78] width 81 height 13
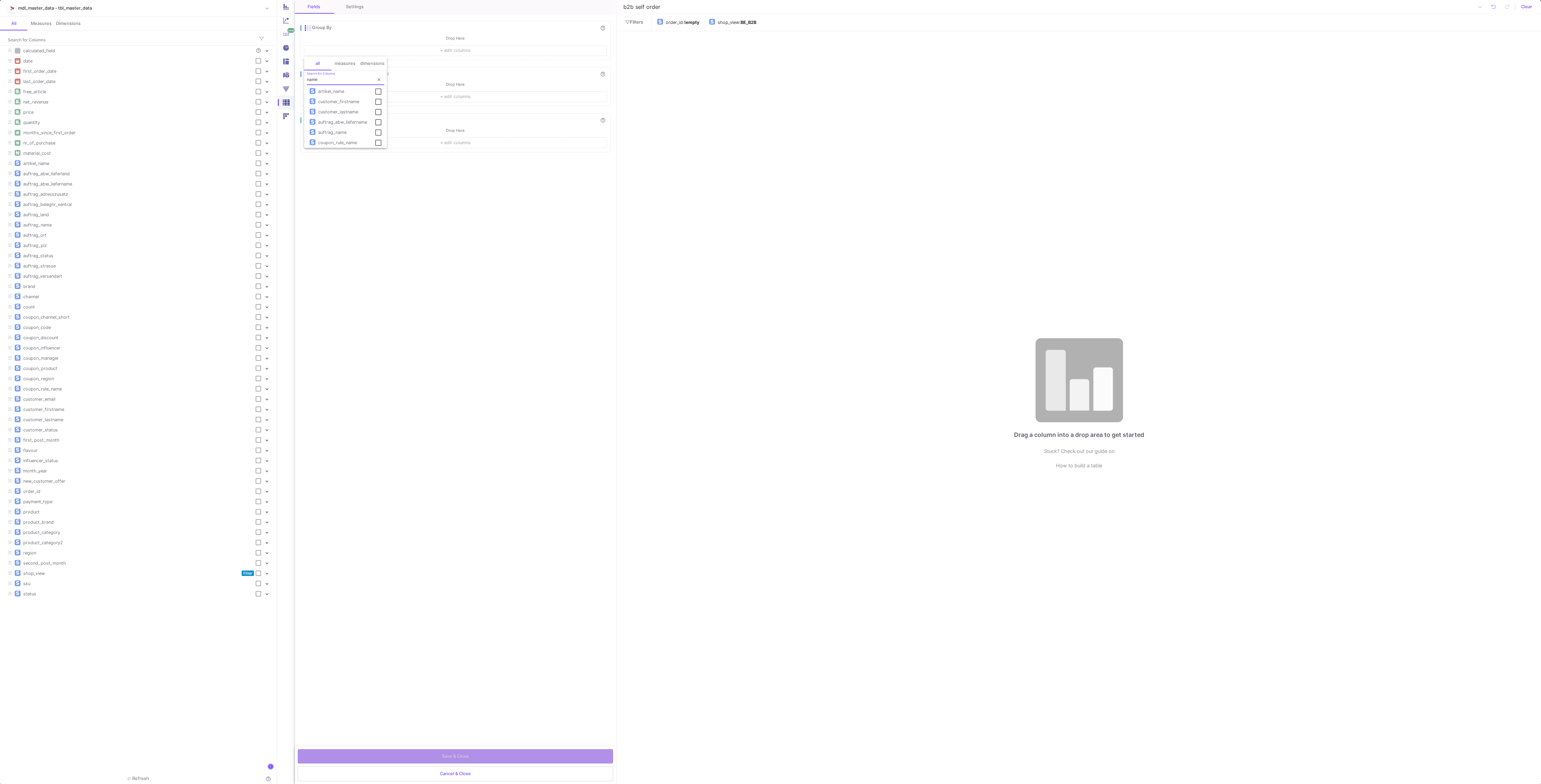
type input "name"
click at [358, 127] on div "auftrag_name" at bounding box center [345, 132] width 83 height 10
click at [362, 160] on button "Select" at bounding box center [369, 155] width 27 height 13
checkbox input "true"
click at [368, 139] on button "+ edit columns" at bounding box center [455, 143] width 303 height 11
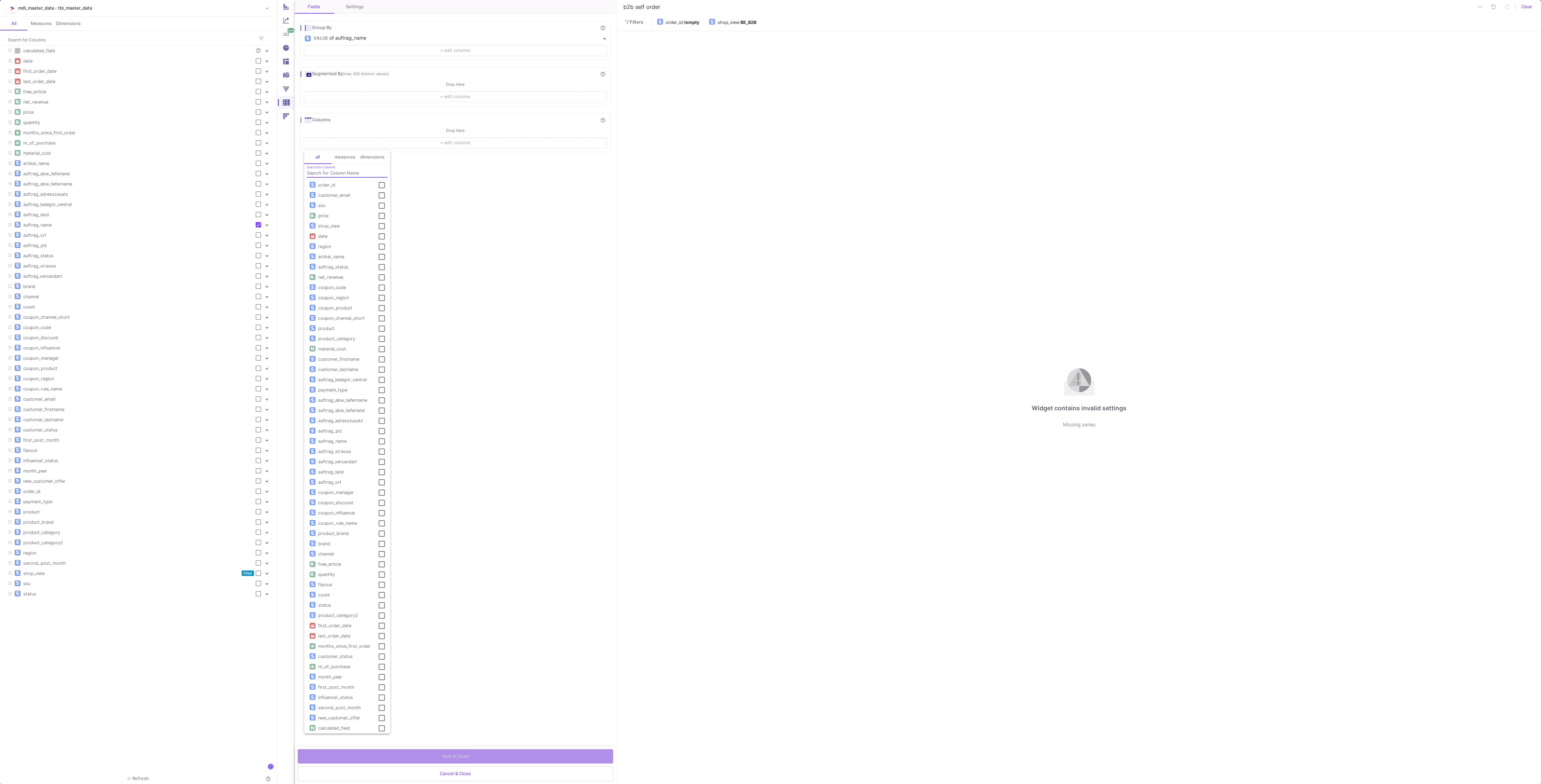
click at [325, 173] on input "Search for Columns" at bounding box center [347, 173] width 81 height 5
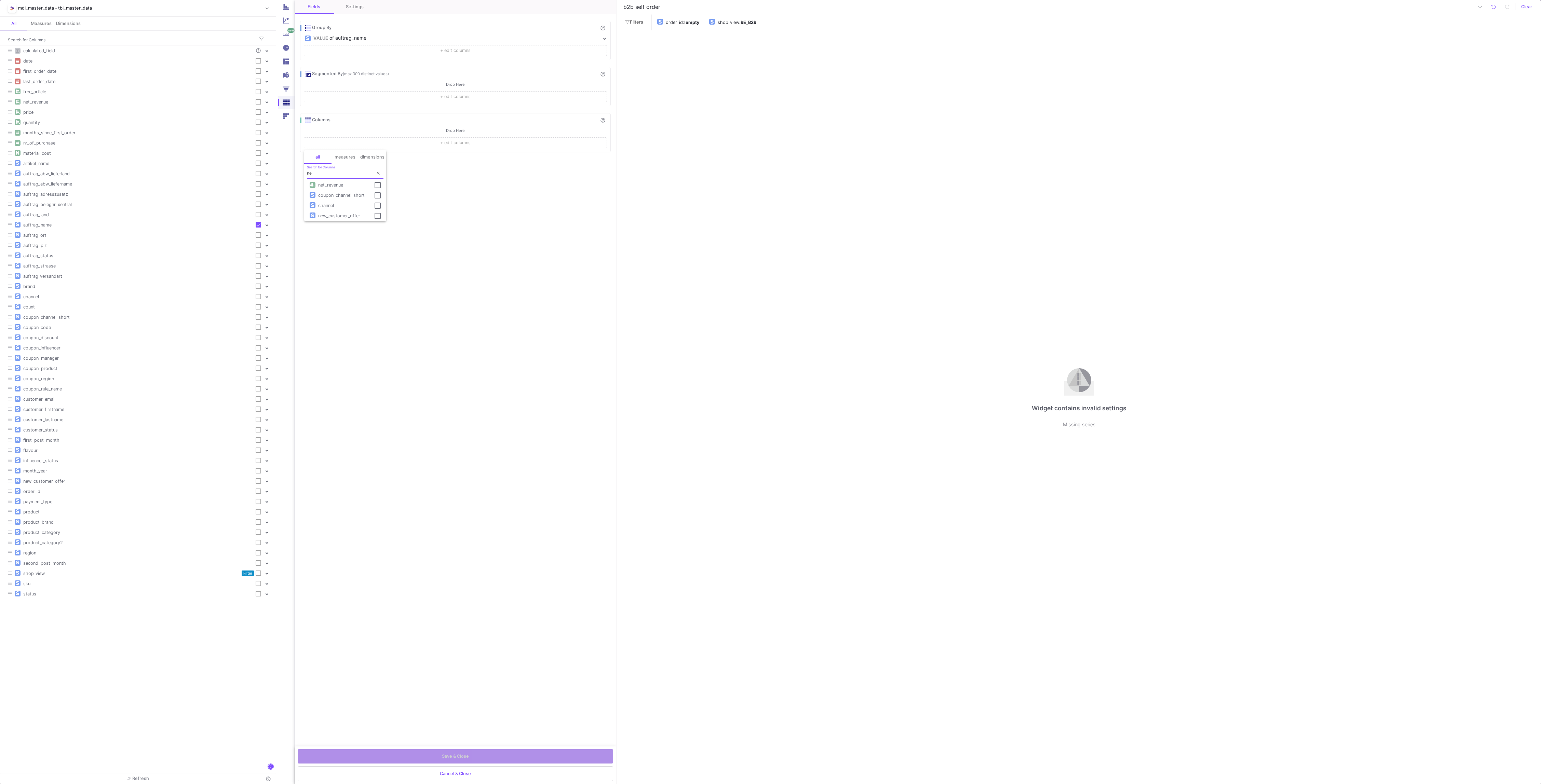
type input "ne"
click at [330, 185] on span "net_revenue" at bounding box center [330, 185] width 31 height 5
click at [363, 229] on span "Select" at bounding box center [368, 228] width 13 height 5
checkbox input "true"
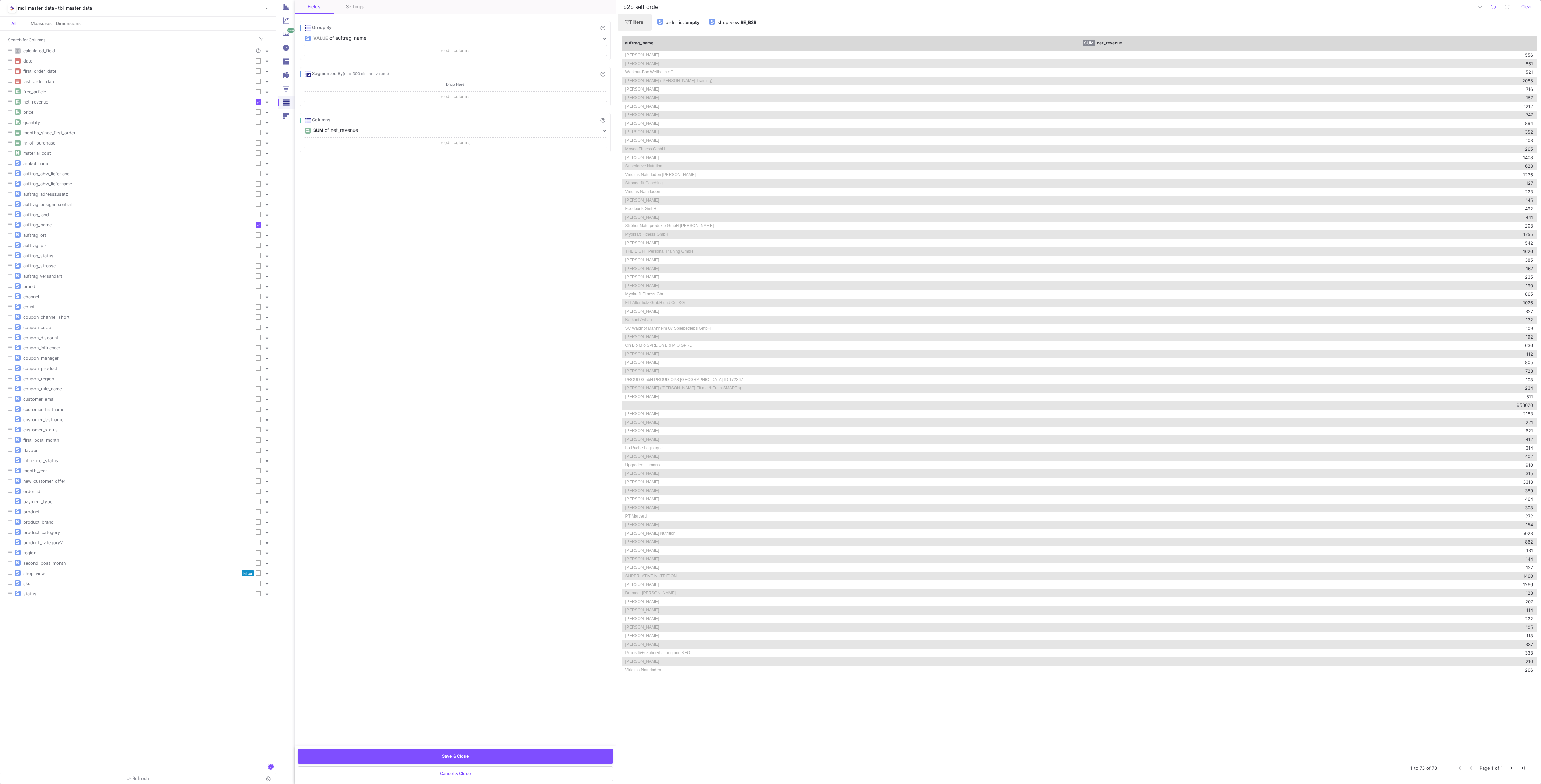
click at [631, 23] on span "Filters" at bounding box center [634, 22] width 18 height 5
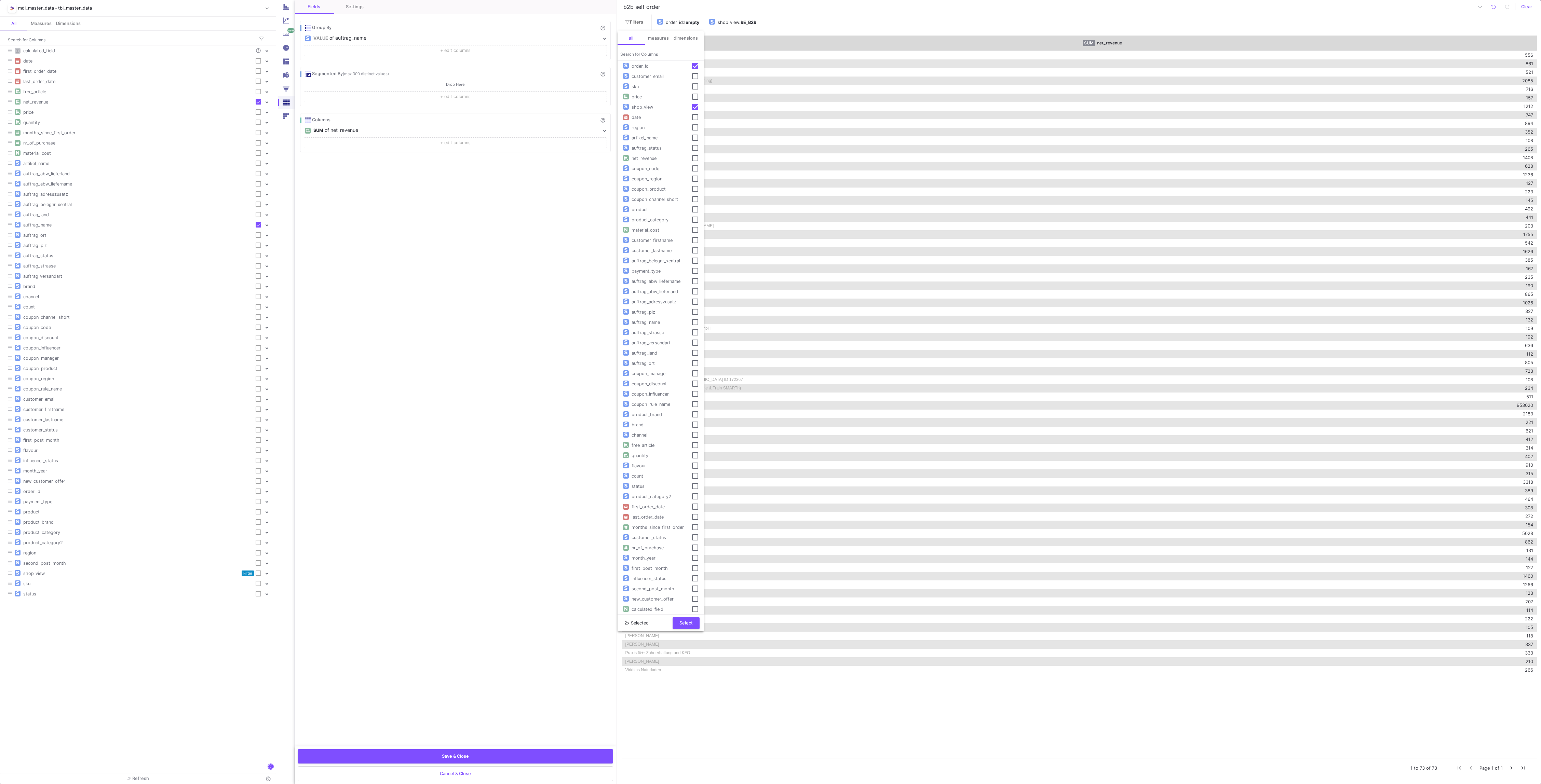
click at [641, 123] on div "region" at bounding box center [660, 127] width 86 height 10
click at [644, 125] on span "region" at bounding box center [638, 127] width 19 height 5
click at [641, 117] on span "date" at bounding box center [636, 117] width 15 height 5
click at [684, 618] on button "Select" at bounding box center [686, 623] width 27 height 13
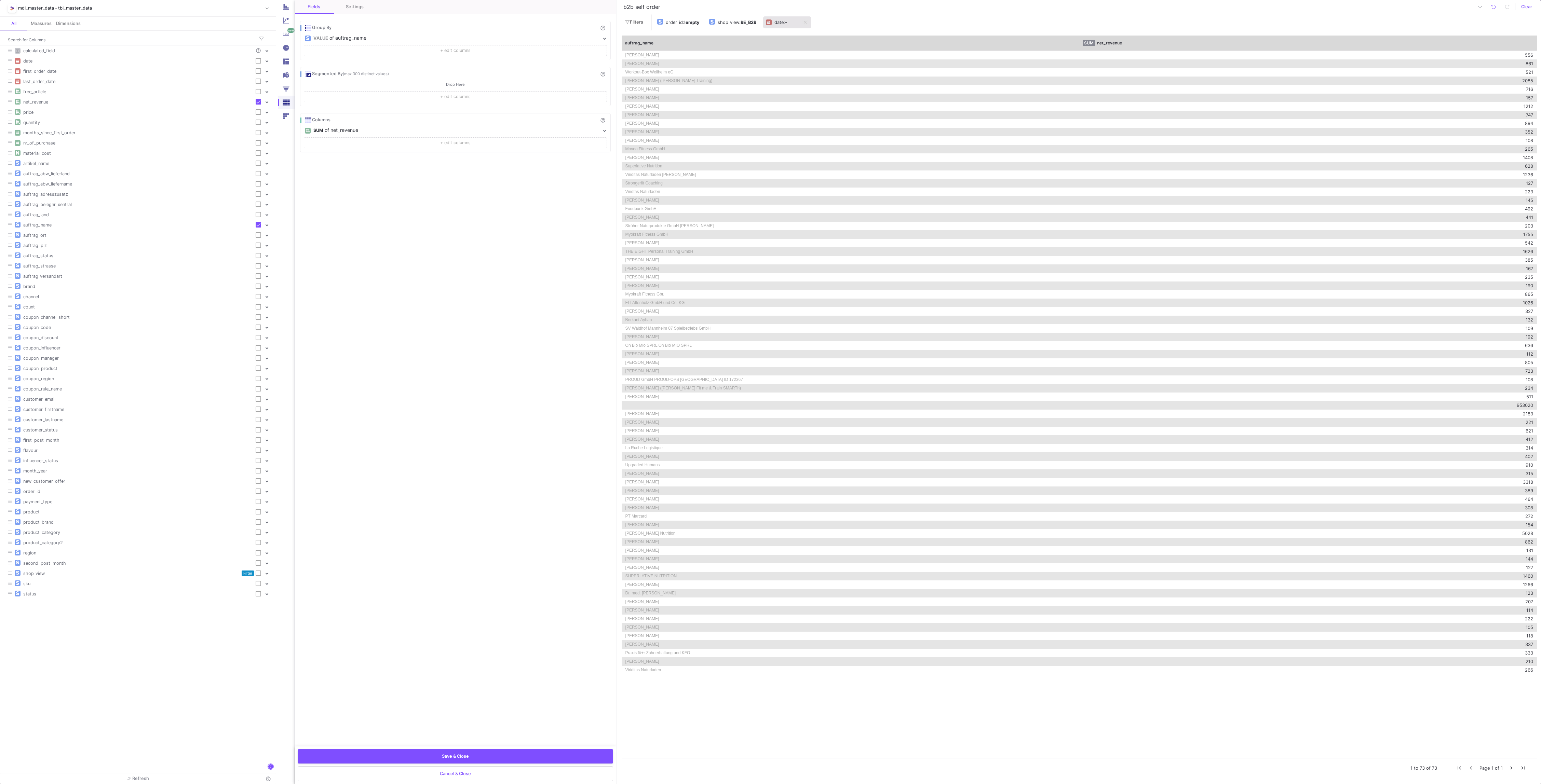
click at [782, 26] on div "date" at bounding box center [779, 22] width 9 height 10
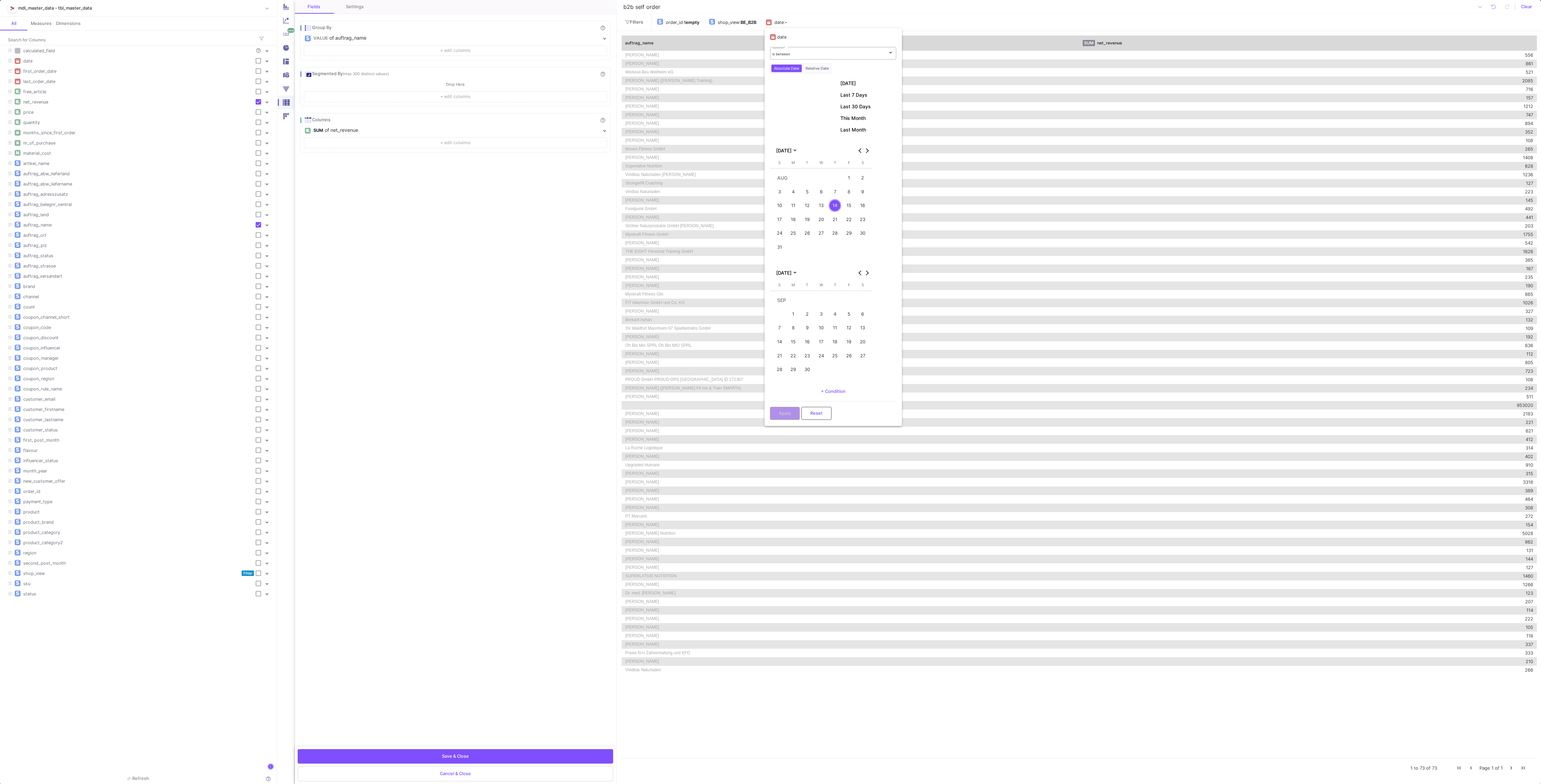
click at [808, 47] on div "is between Operator *" at bounding box center [833, 53] width 121 height 14
click at [817, 58] on span "is between" at bounding box center [833, 56] width 121 height 15
click at [822, 67] on span "Relative Date" at bounding box center [817, 68] width 26 height 5
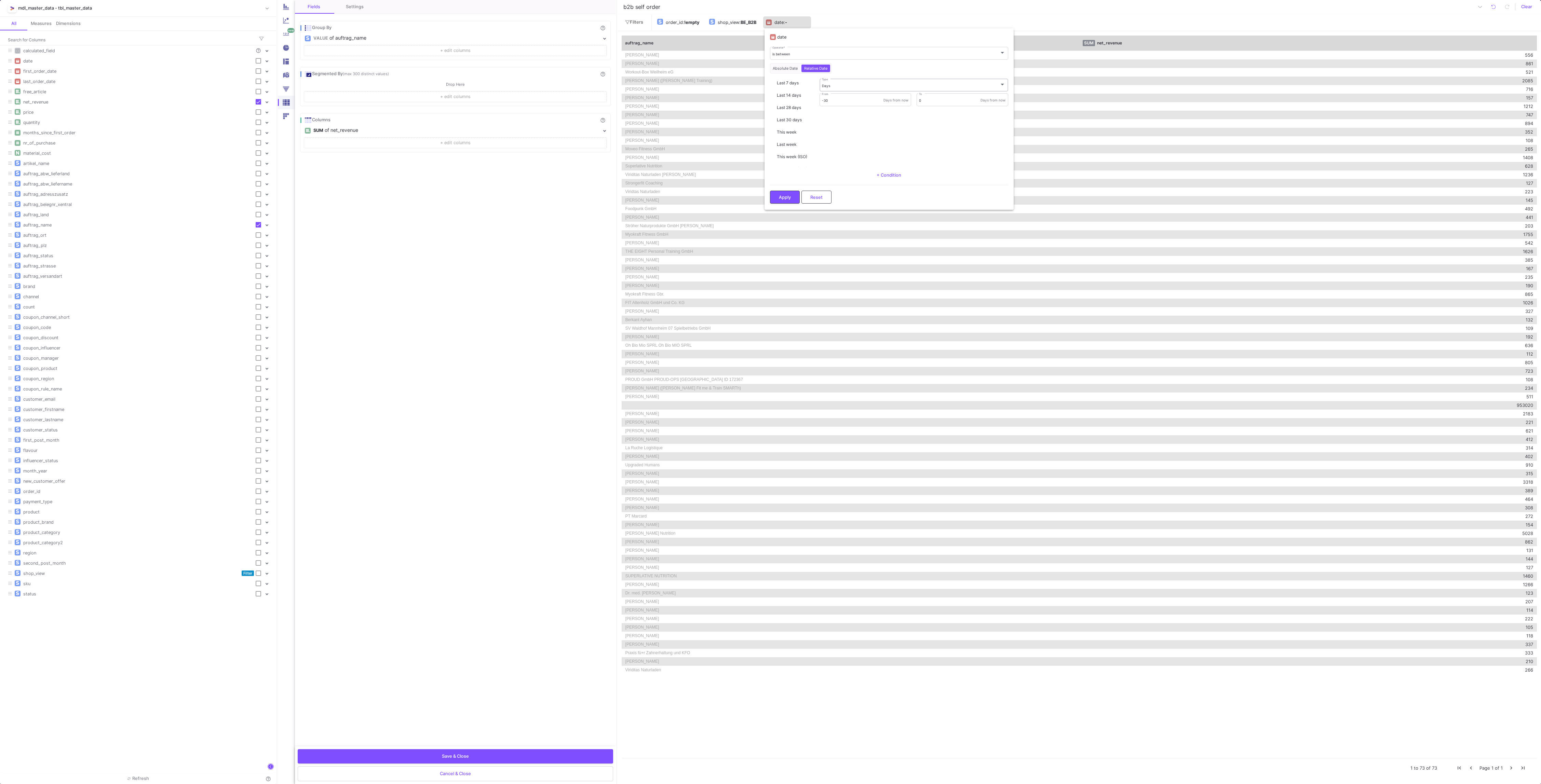
click at [842, 85] on div "Days" at bounding box center [910, 86] width 178 height 4
click at [847, 139] on span "Months" at bounding box center [916, 137] width 182 height 15
click at [846, 100] on input "-30" at bounding box center [852, 100] width 62 height 4
type input "-3"
type input "-6"
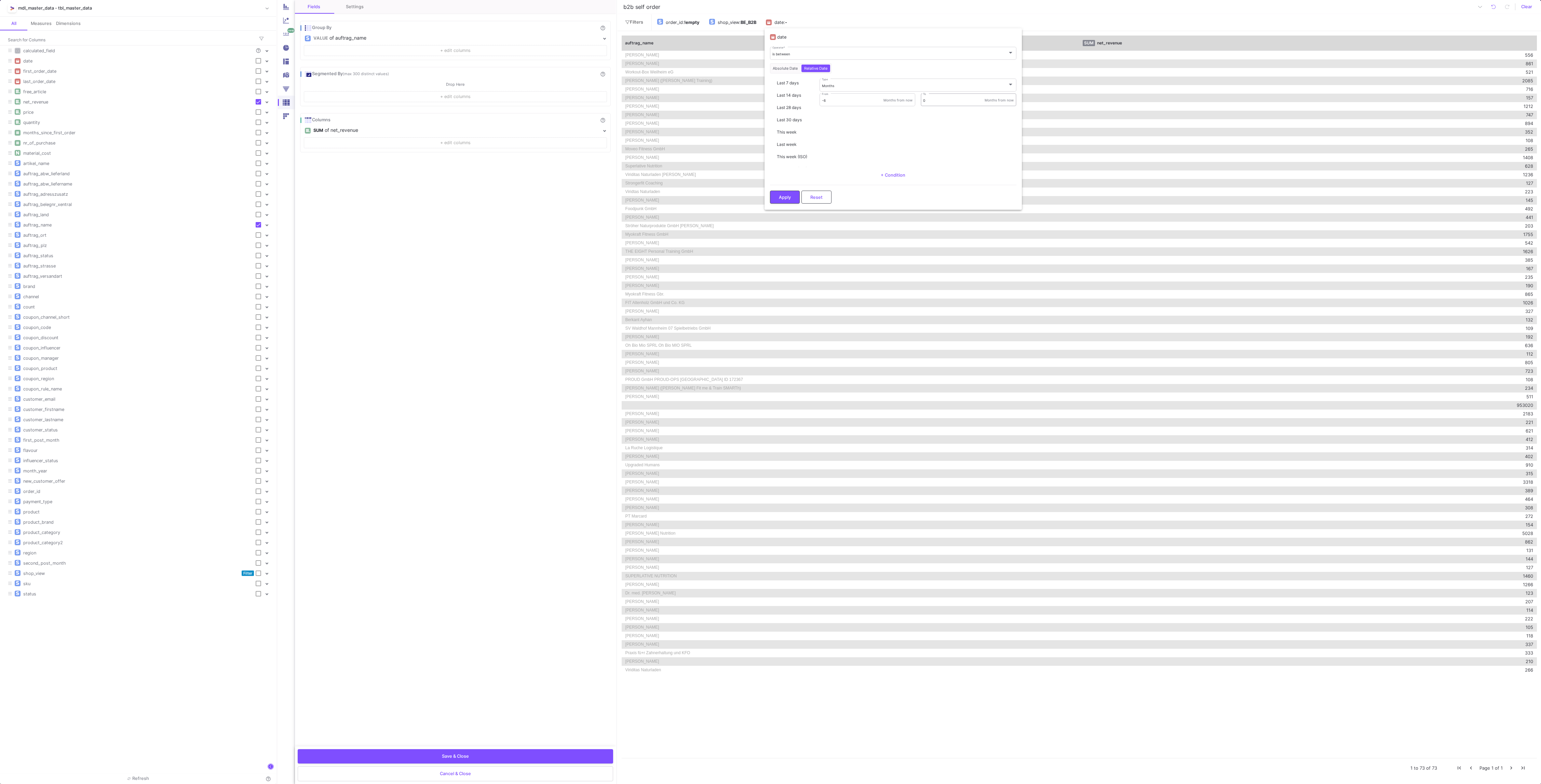
click at [965, 96] on div "0 To" at bounding box center [954, 99] width 62 height 14
click at [784, 197] on span "Apply" at bounding box center [785, 196] width 12 height 5
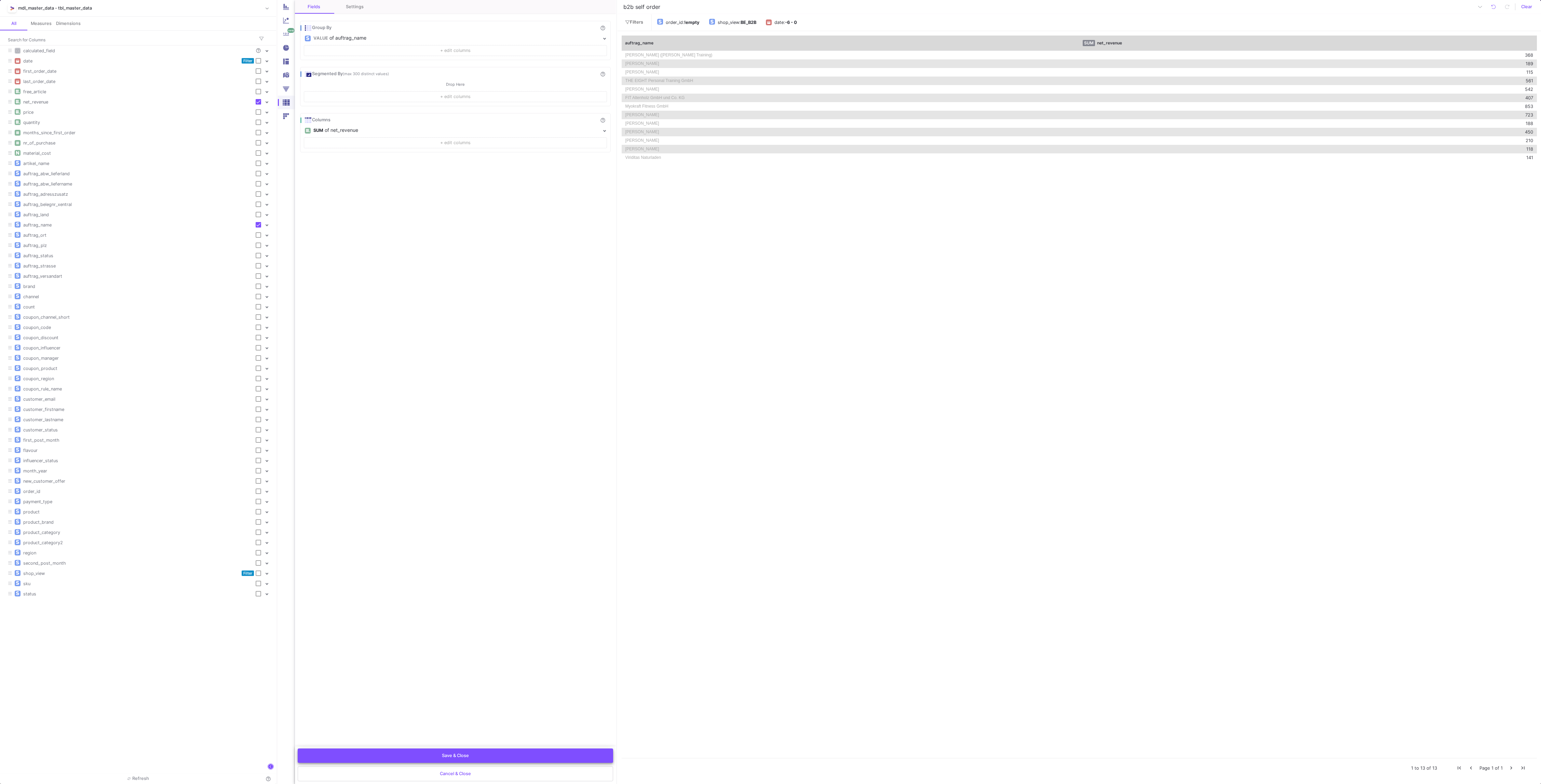
click at [495, 754] on button "Save & Close" at bounding box center [455, 756] width 315 height 14
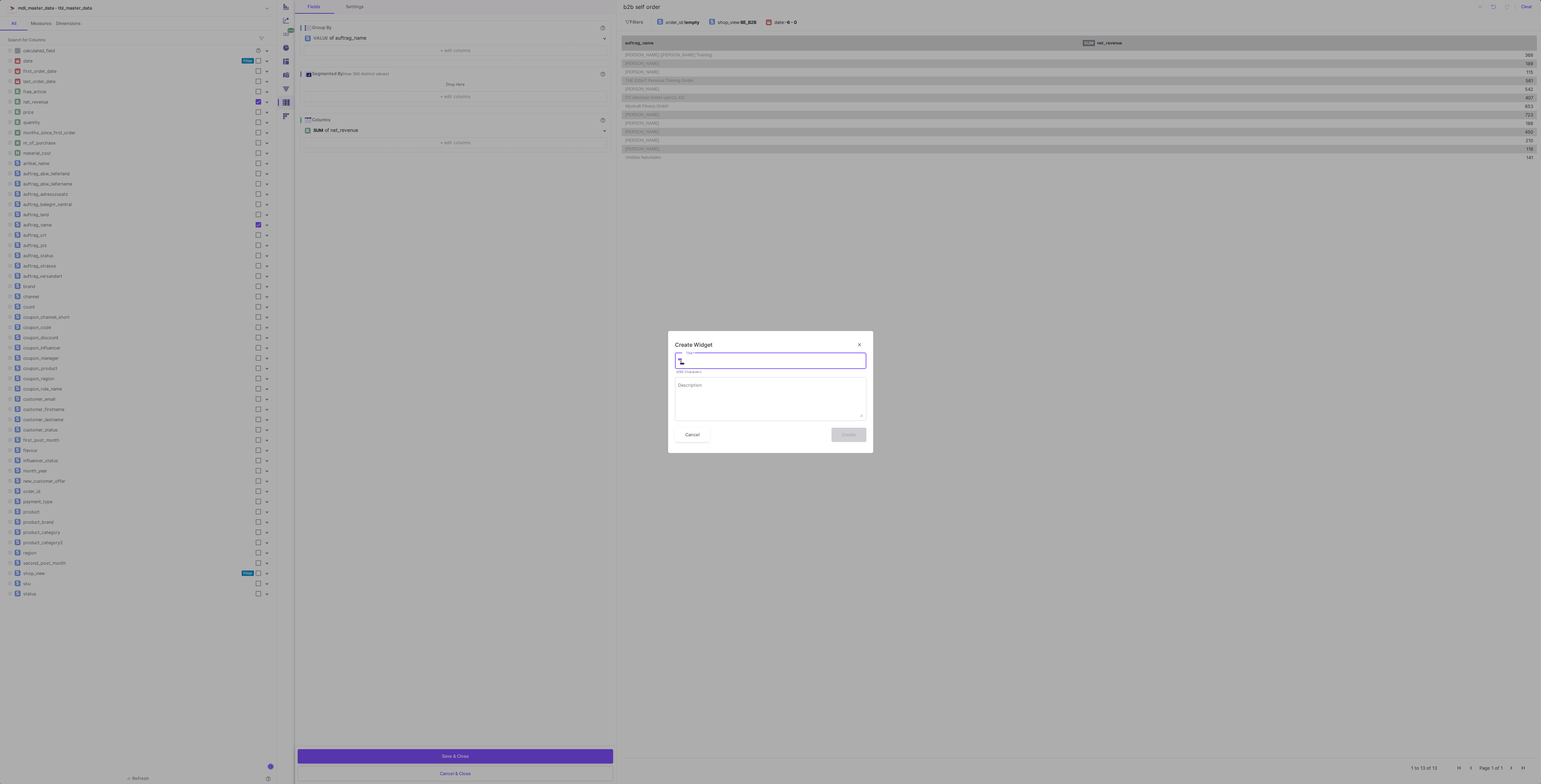
click at [756, 363] on input "Title *" at bounding box center [775, 361] width 177 height 5
type input "b2b self order"
click at [852, 432] on span "Create" at bounding box center [849, 434] width 14 height 5
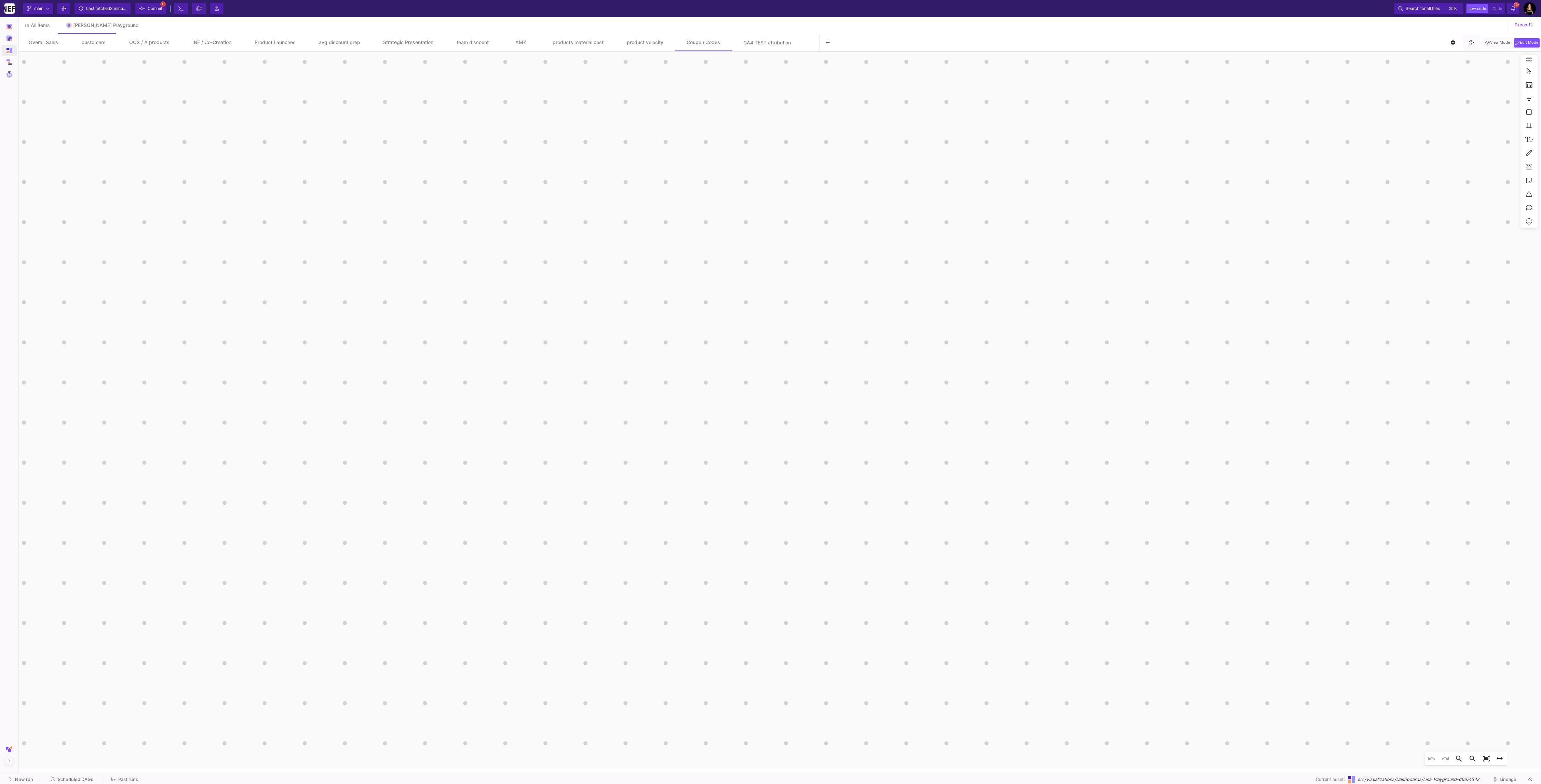
click span "Context Menu"
click at [736, 692] on icon "date [DATE] - [DATE] Widget Daily Coupon Code Usage coupon_code date [DATE] [DA…" at bounding box center [779, 410] width 1524 height 718
click span "Export"
click span "Excel Export"
